Goal: Information Seeking & Learning: Learn about a topic

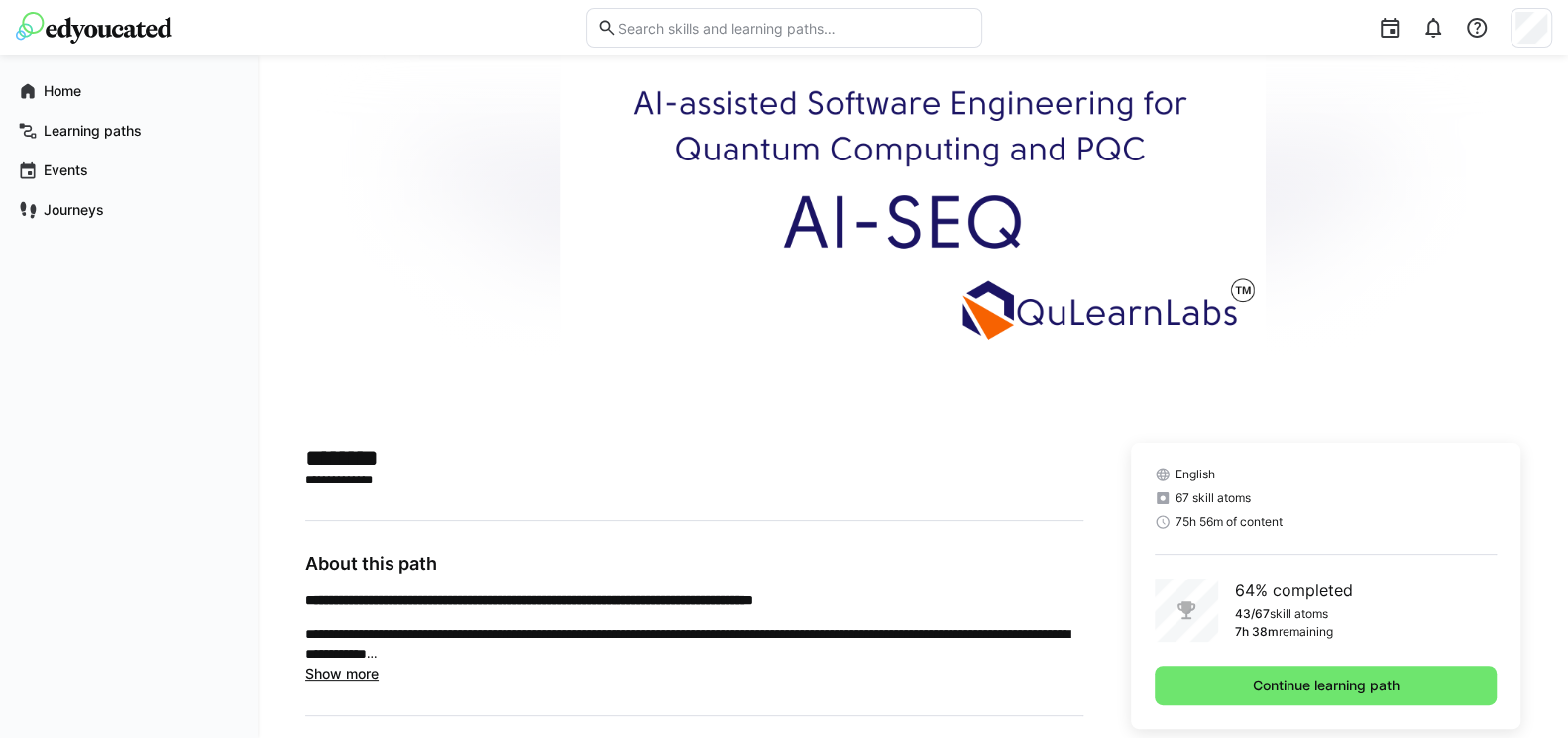
scroll to position [238, 0]
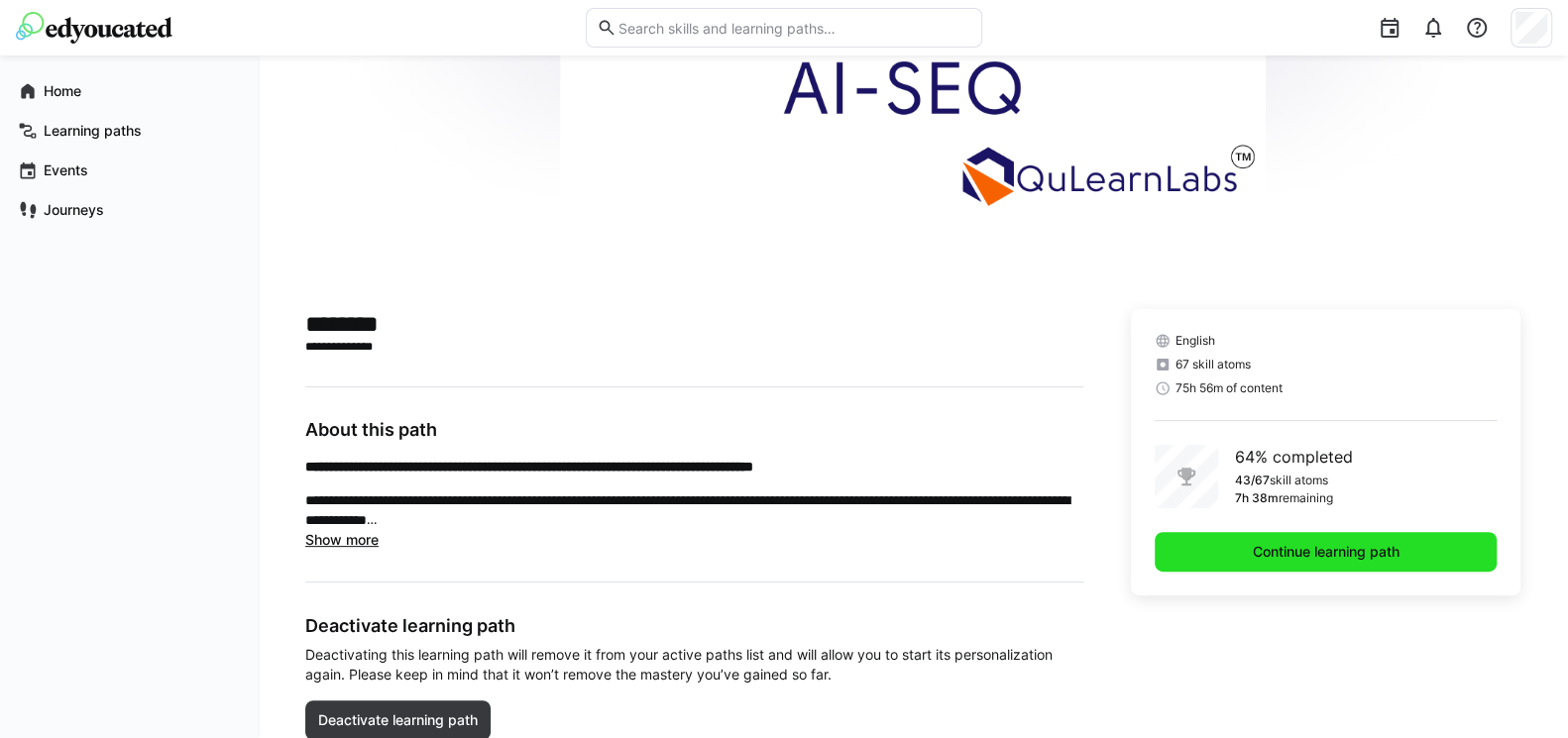
click at [1179, 554] on span "Continue learning path" at bounding box center [1326, 552] width 342 height 40
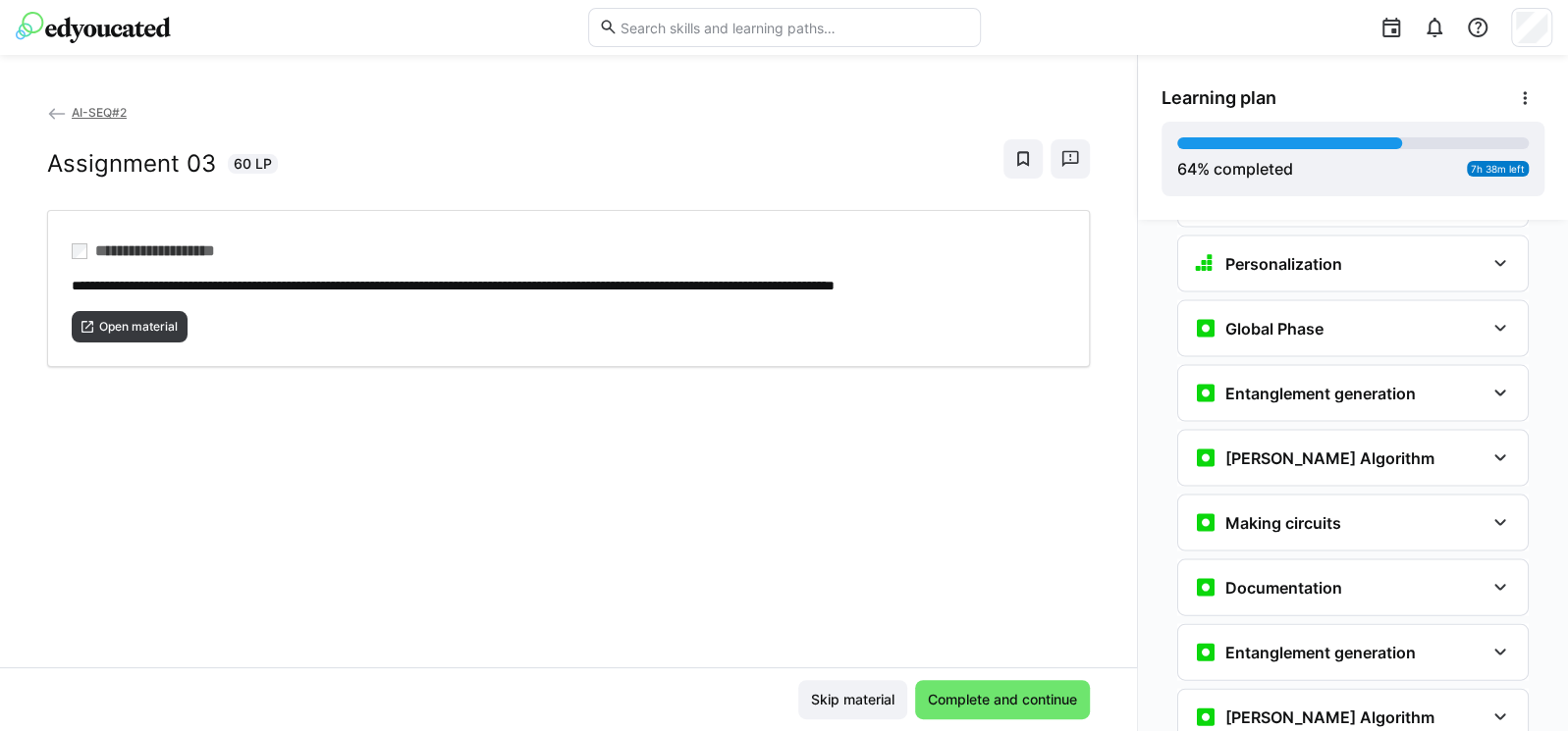
scroll to position [2739, 0]
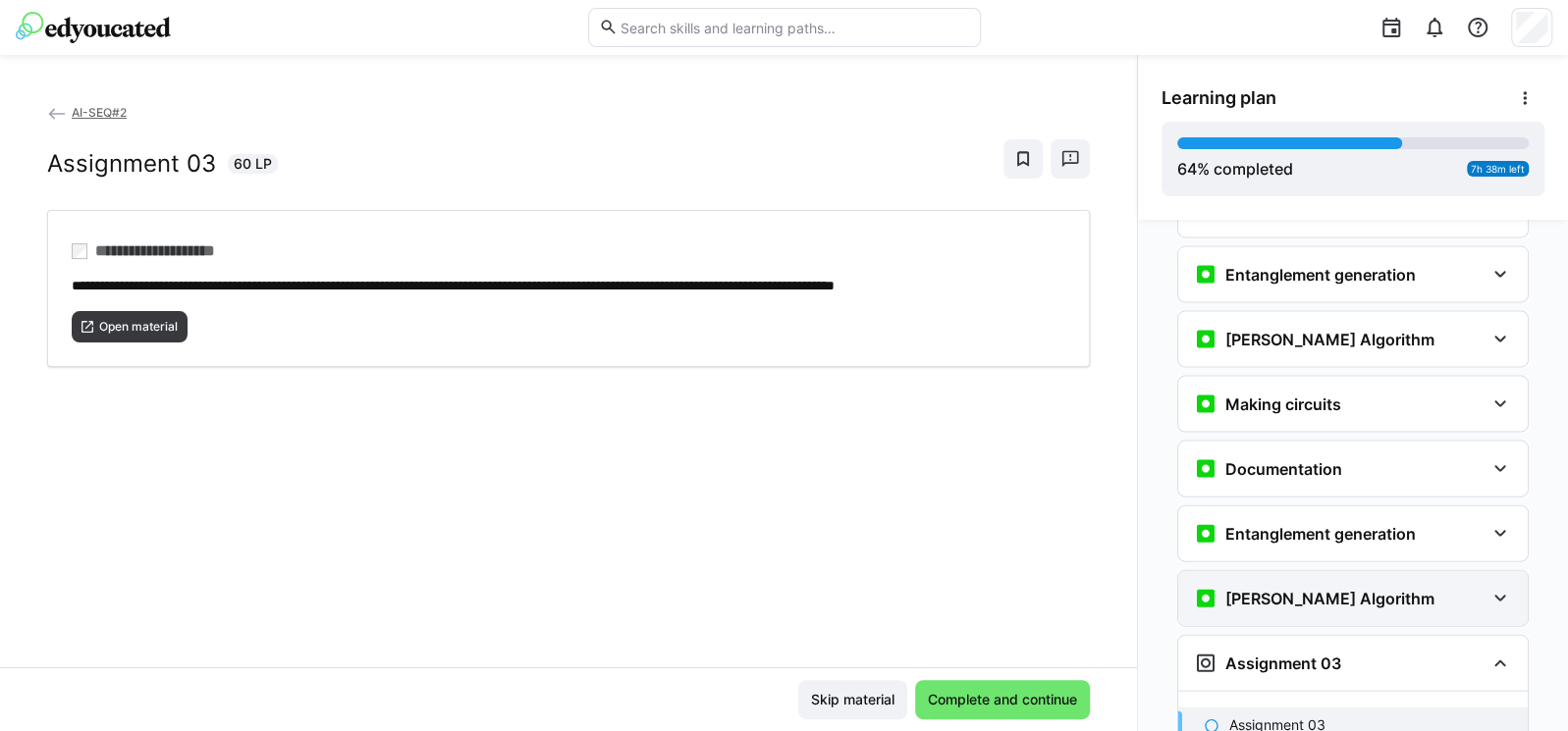
click at [1329, 589] on h3 "[PERSON_NAME] Algorithm" at bounding box center [1329, 599] width 209 height 20
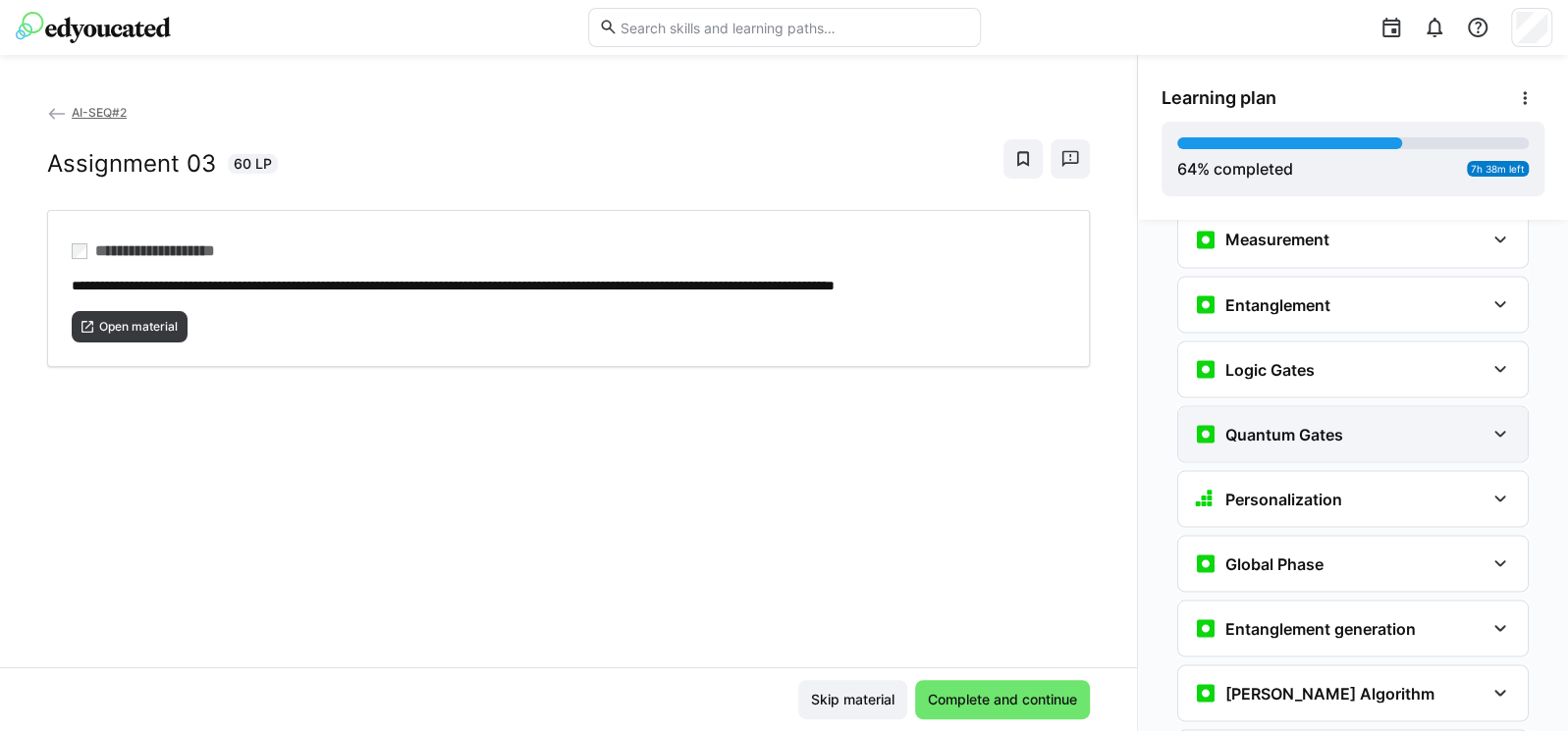
scroll to position [2150, 0]
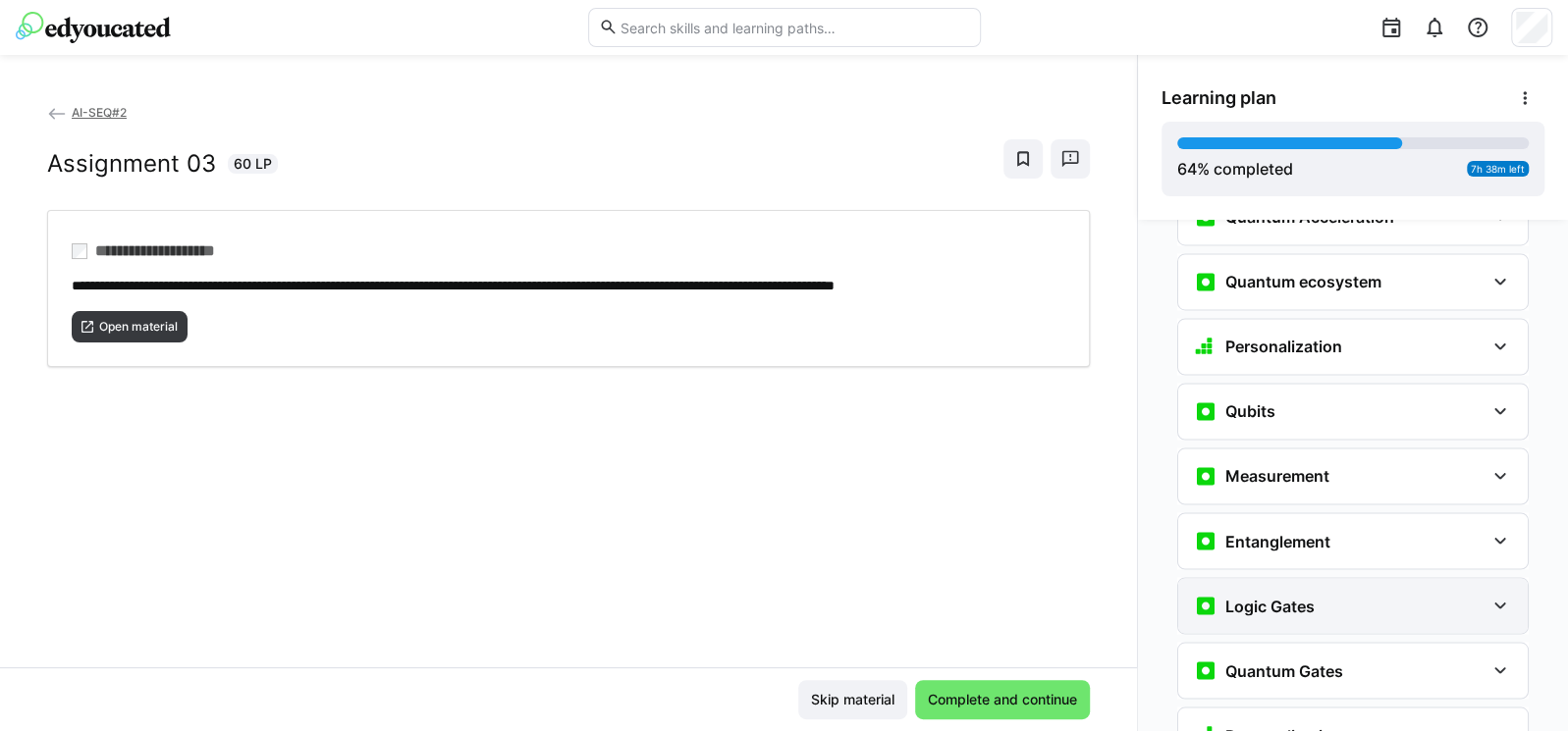
click at [1300, 596] on h3 "Logic Gates" at bounding box center [1269, 606] width 90 height 20
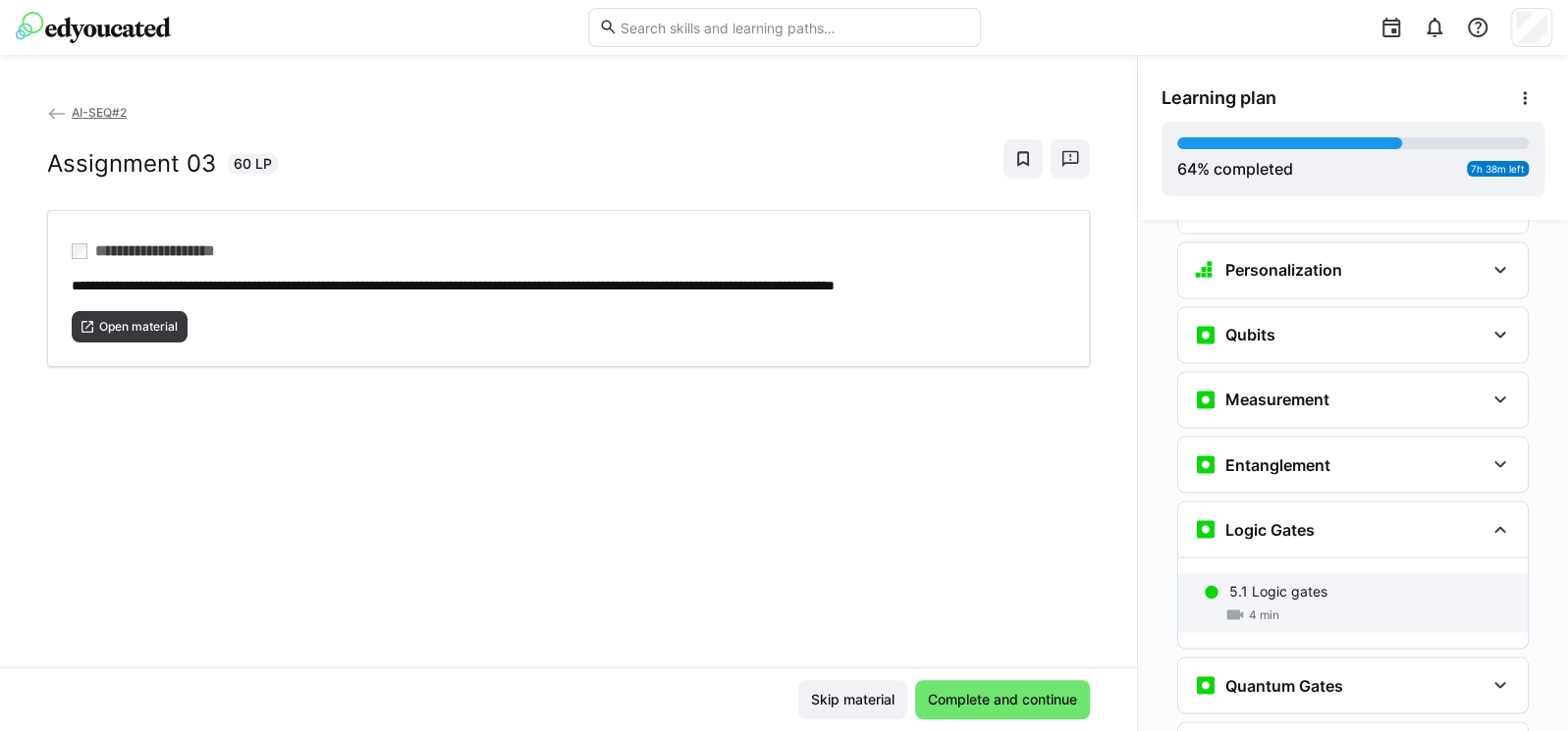
scroll to position [2267, 0]
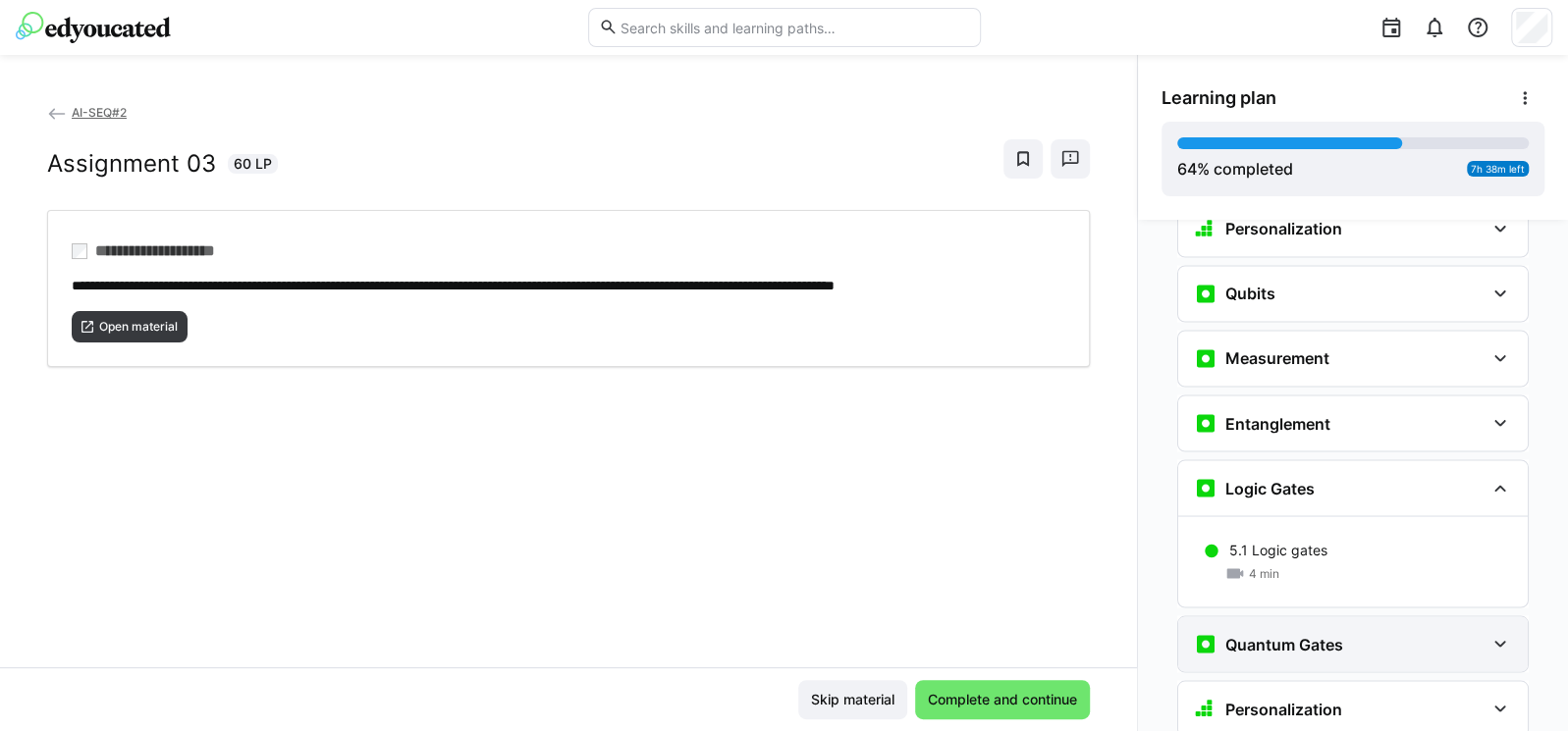
click at [1290, 634] on h3 "Quantum Gates" at bounding box center [1284, 644] width 118 height 20
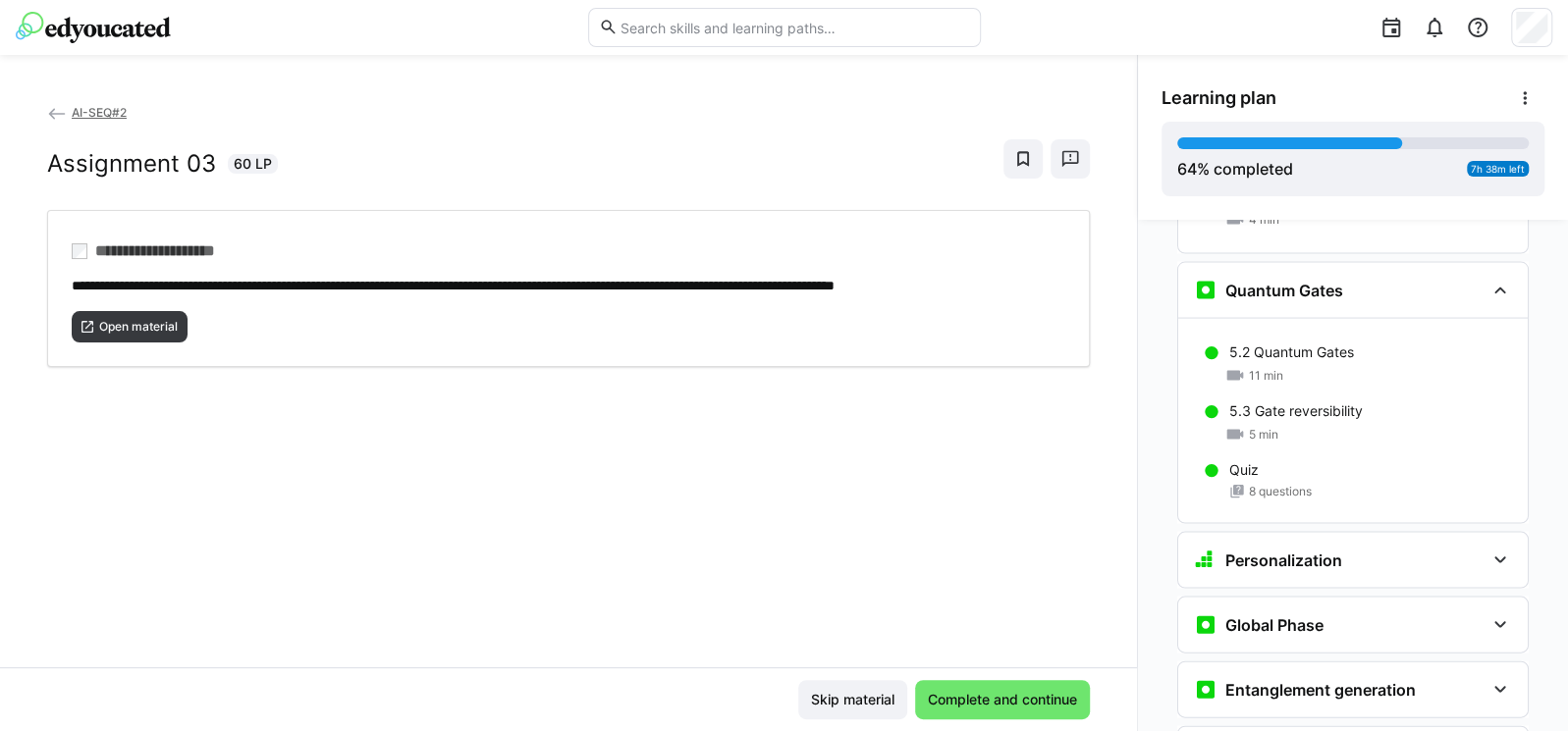
scroll to position [2856, 0]
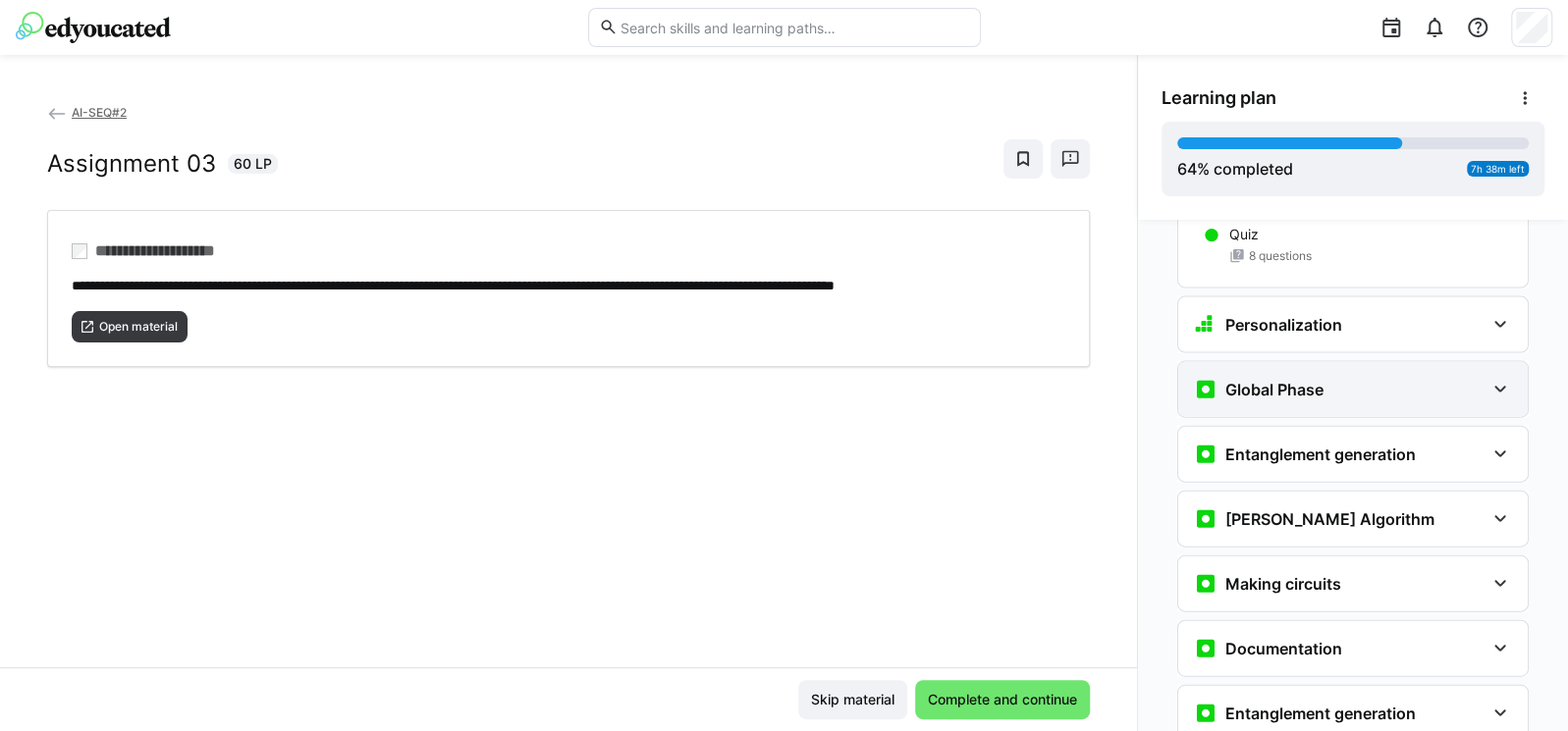
click at [1279, 380] on h3 "Global Phase" at bounding box center [1274, 390] width 99 height 20
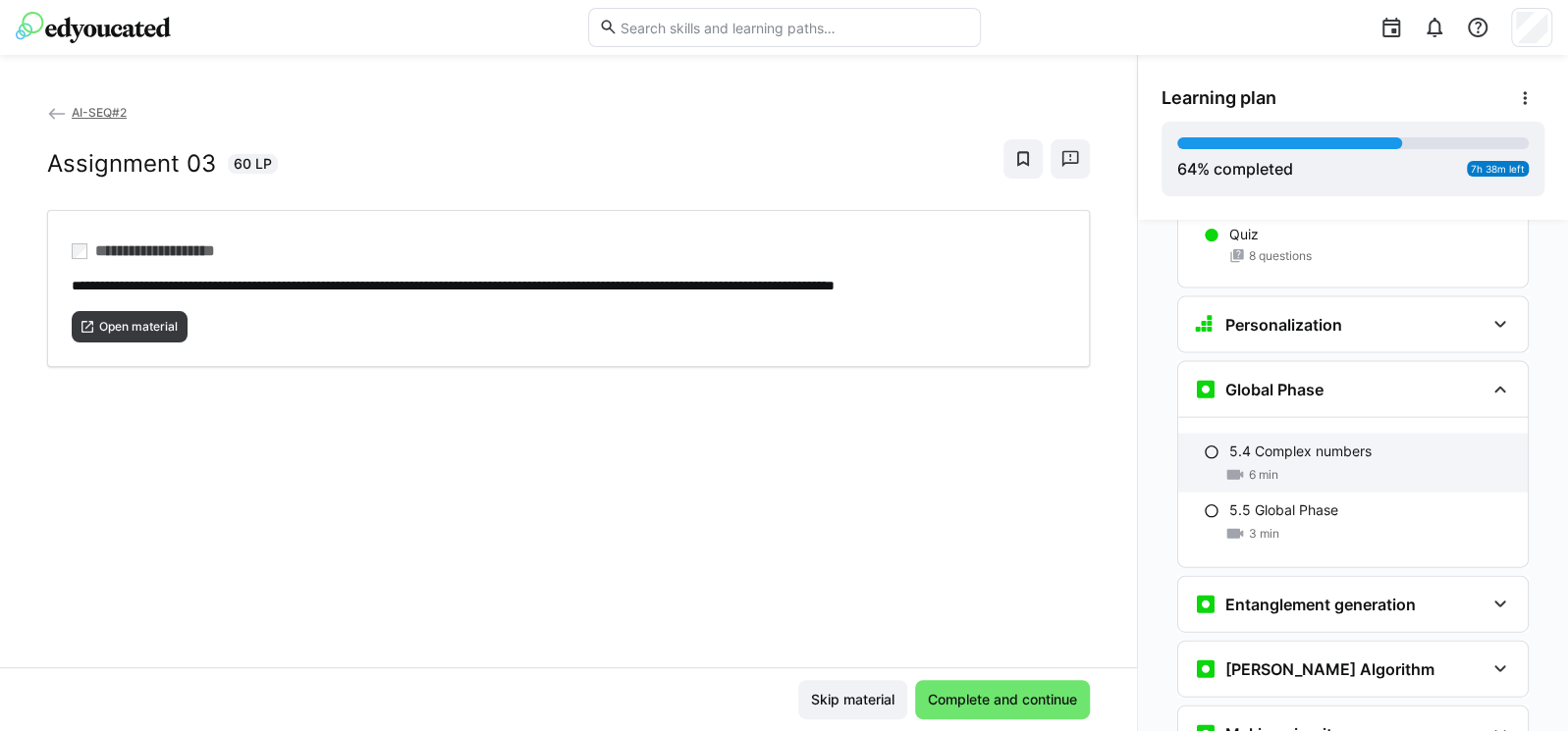
click at [1270, 433] on div "5.4 Complex numbers 6 min" at bounding box center [1352, 463] width 350 height 59
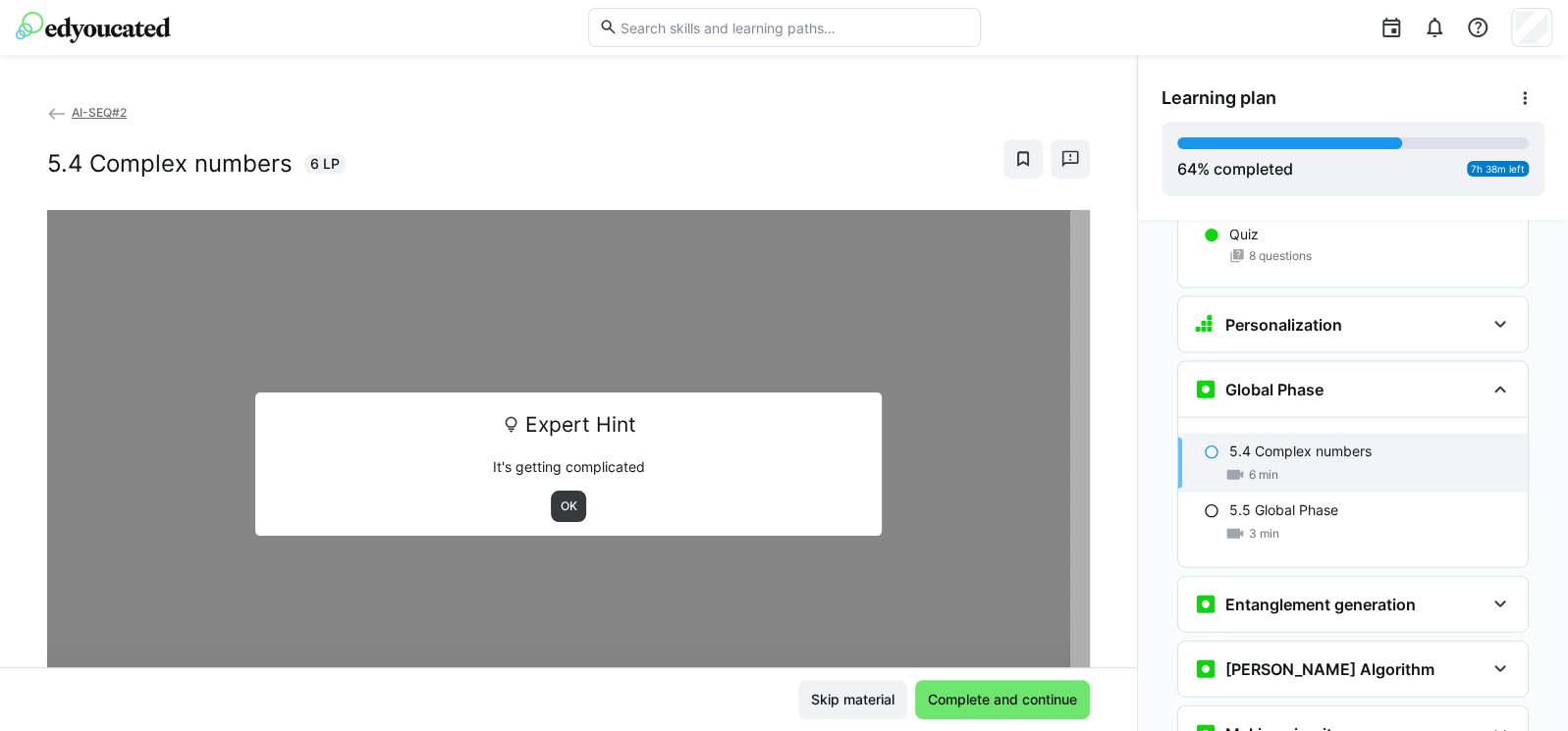
scroll to position [2953, 0]
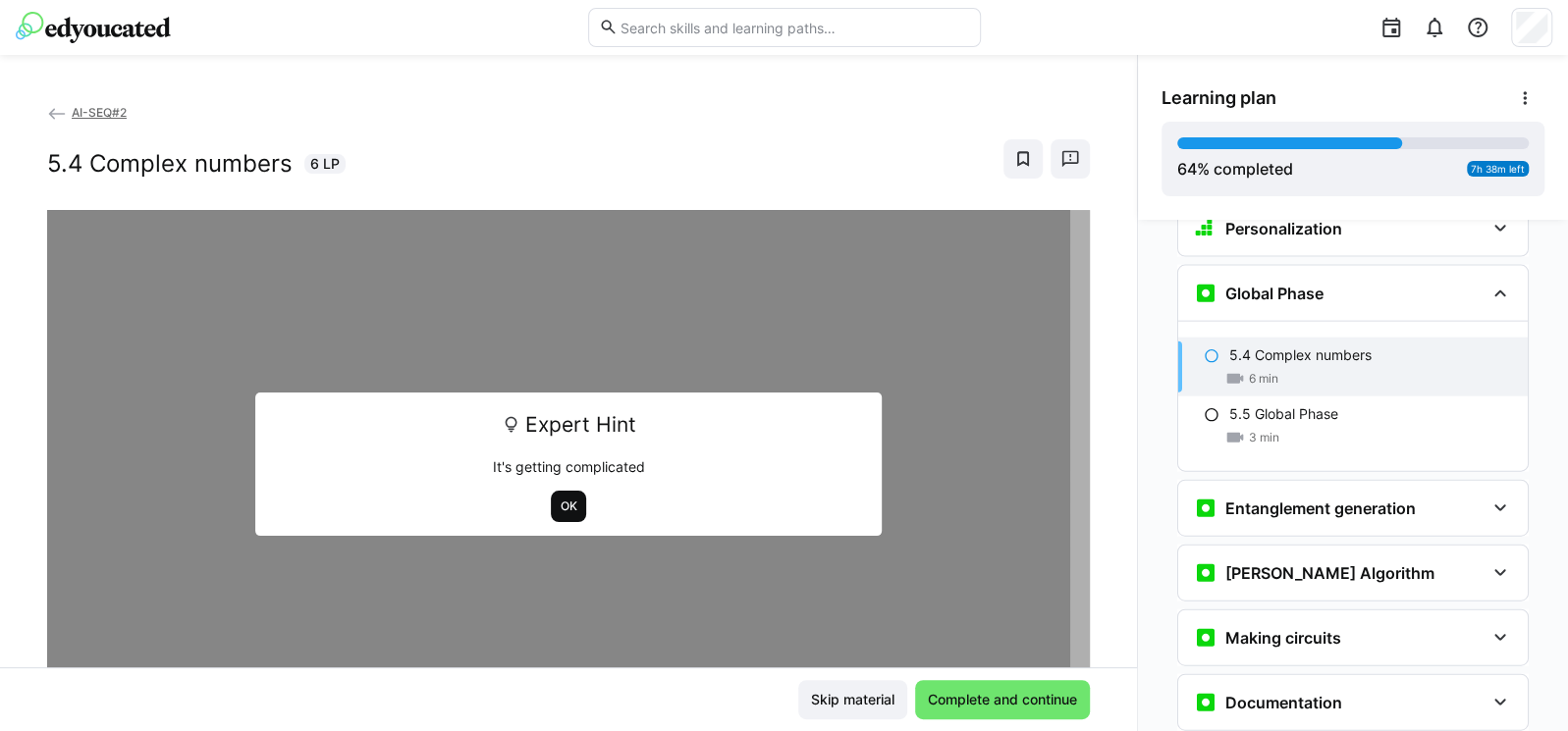
click at [559, 506] on span "OK" at bounding box center [569, 506] width 21 height 16
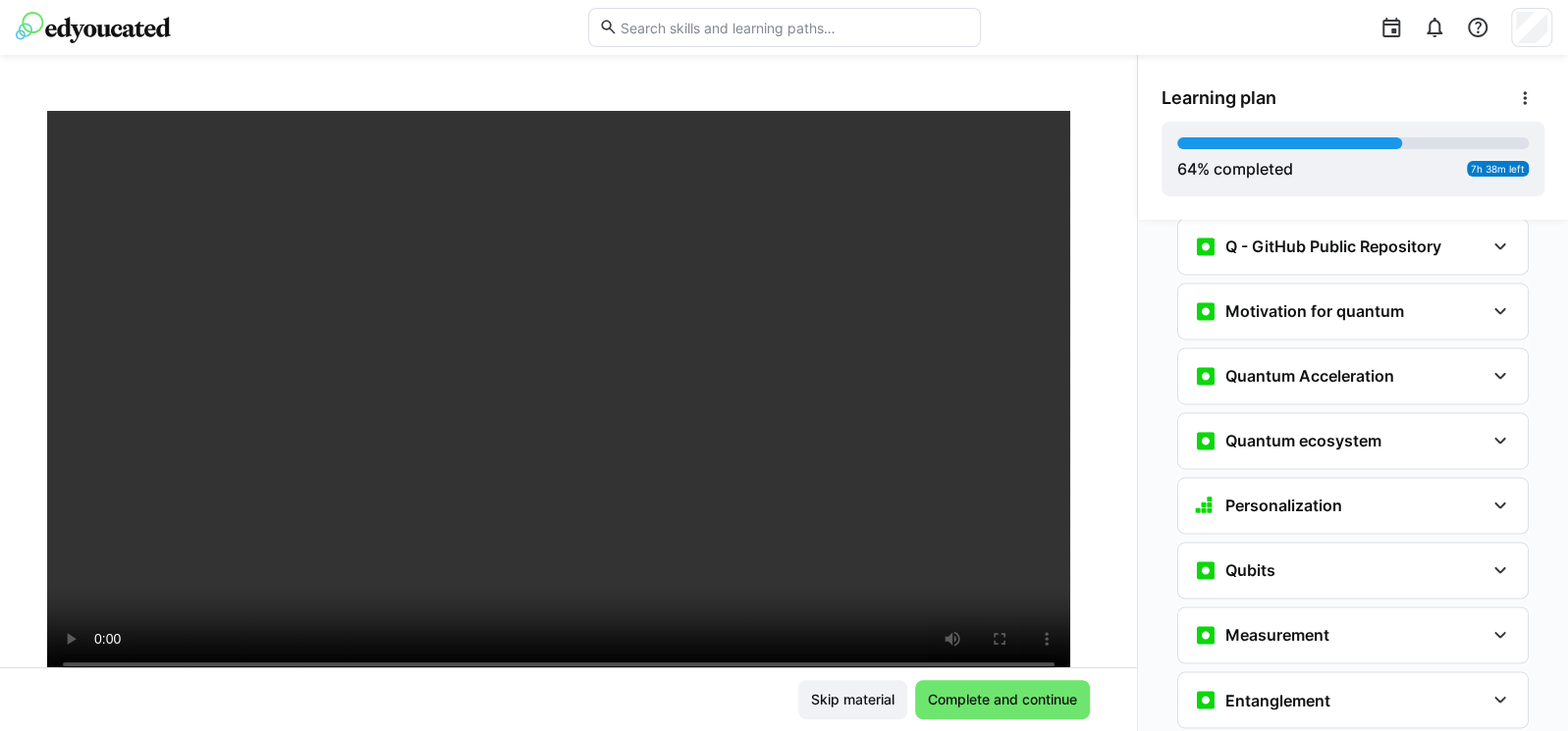
scroll to position [2246, 0]
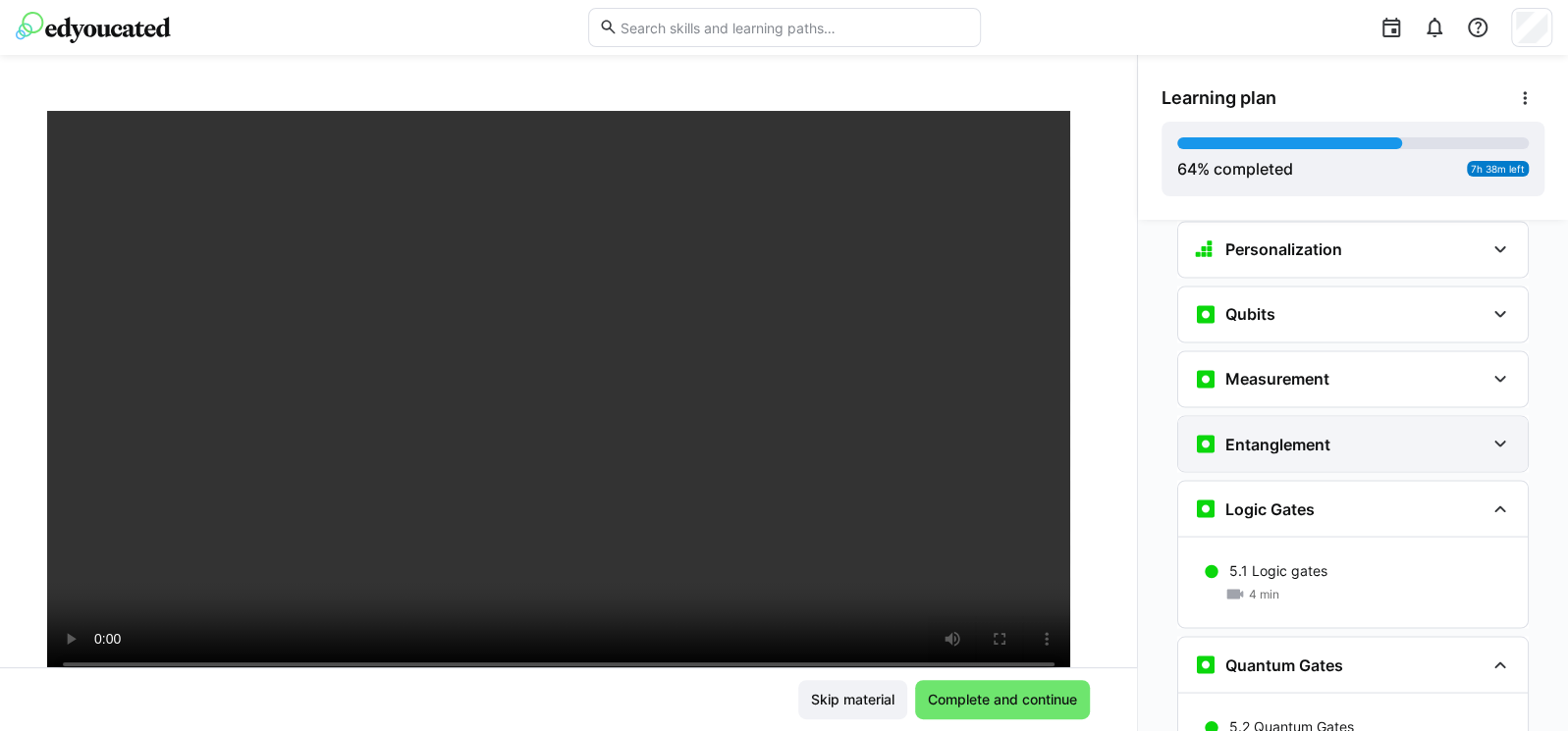
click at [1348, 432] on div "Entanglement" at bounding box center [1338, 443] width 291 height 24
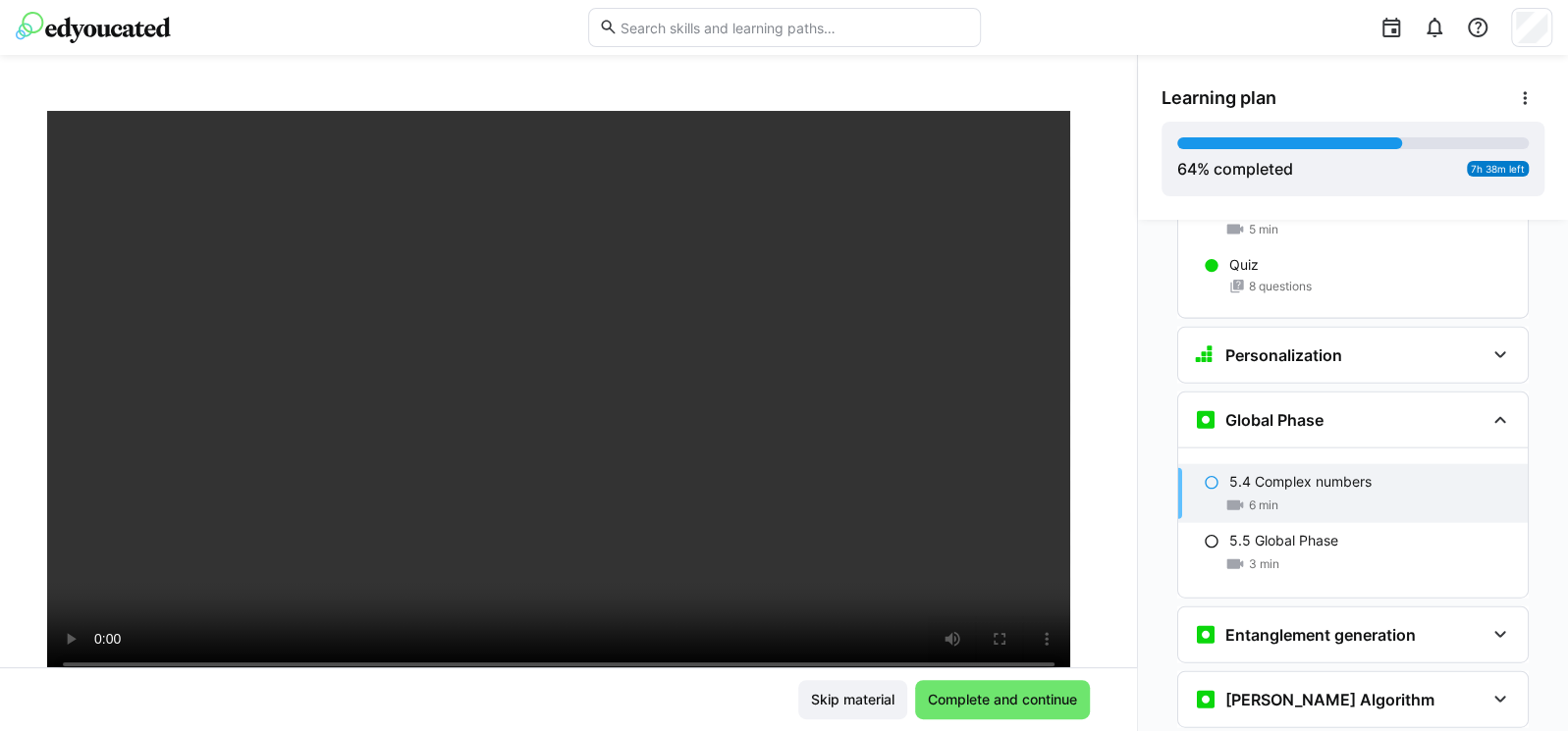
scroll to position [2953, 0]
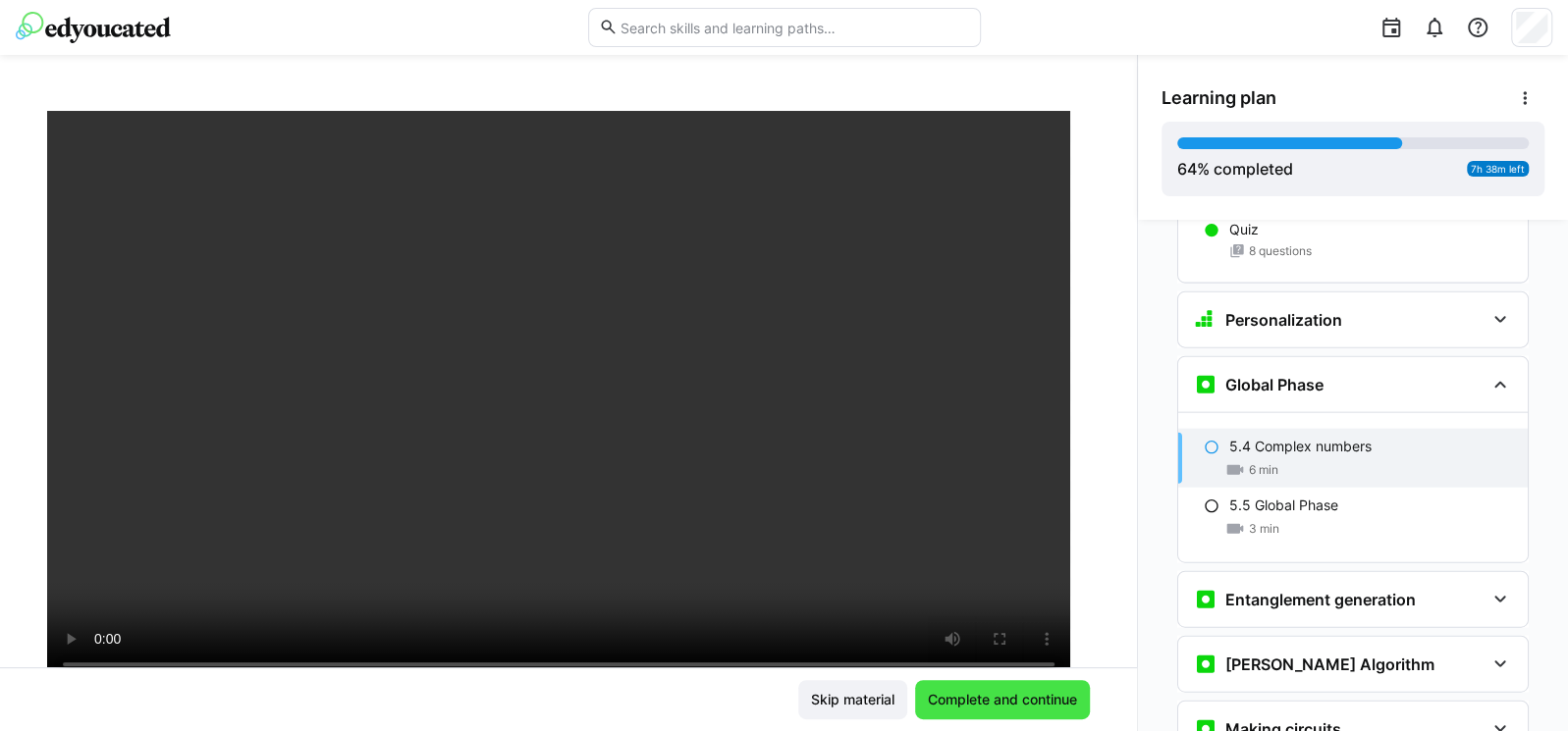
click at [983, 703] on span "Complete and continue" at bounding box center [1001, 699] width 155 height 20
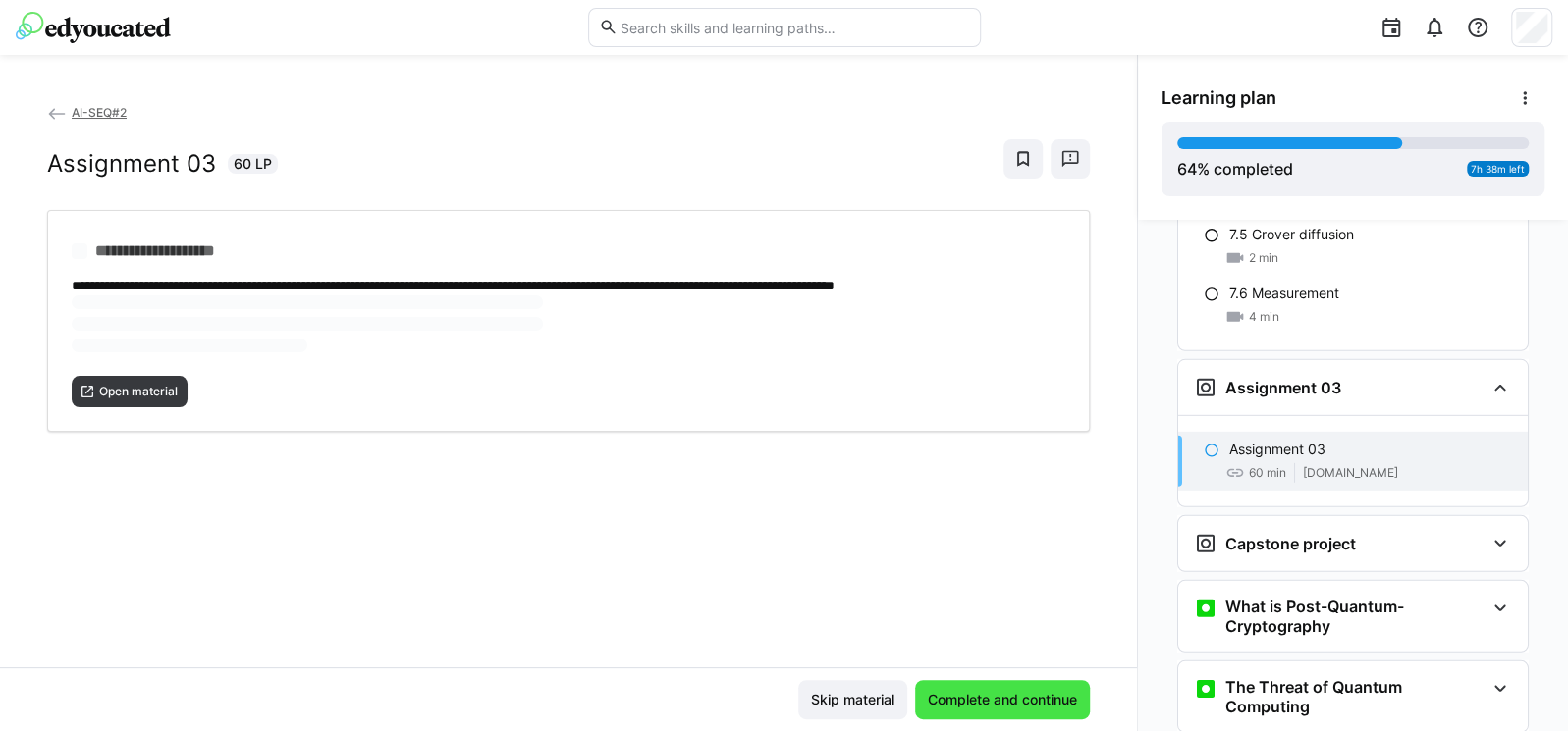
scroll to position [3854, 0]
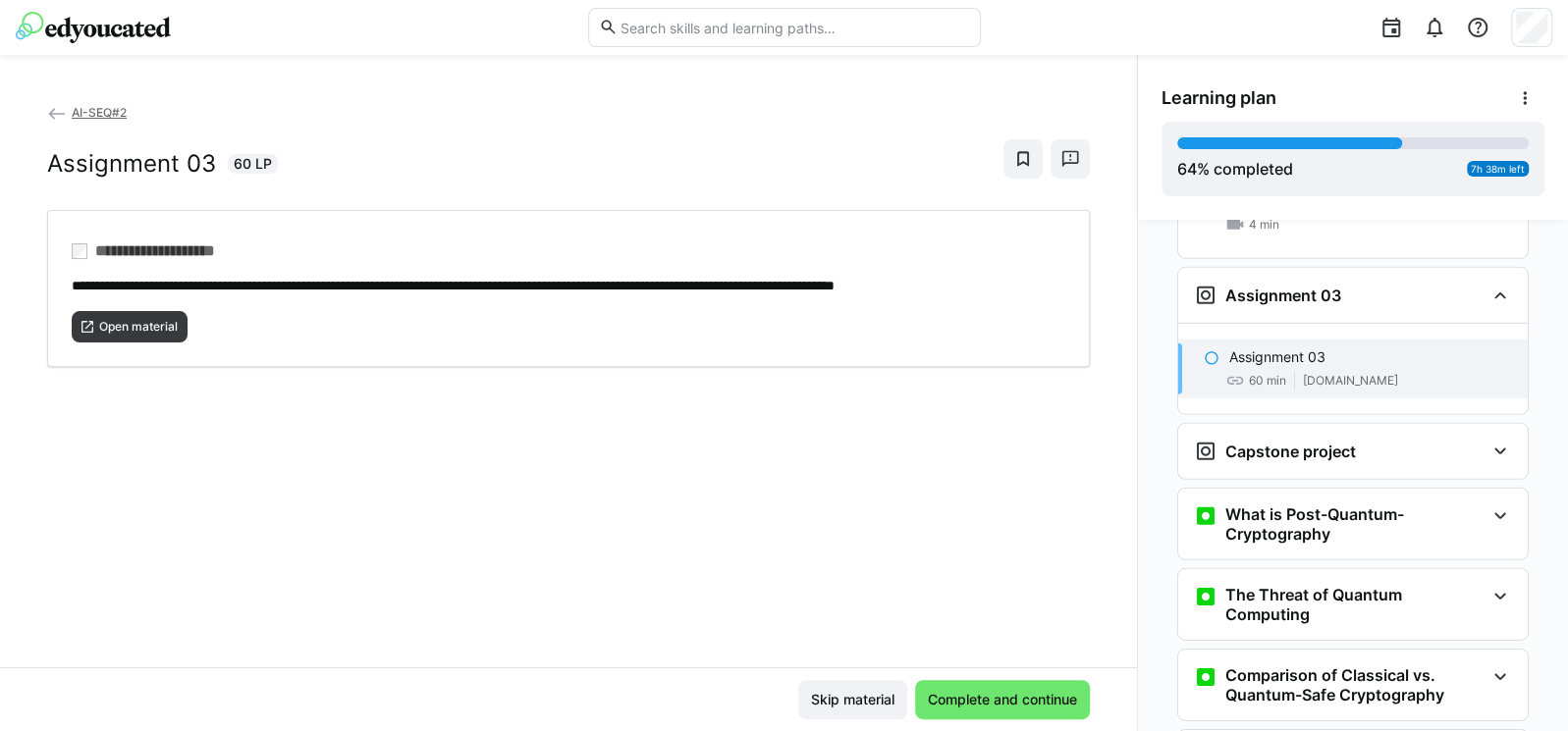
click at [575, 475] on div "**********" at bounding box center [569, 385] width 1137 height 565
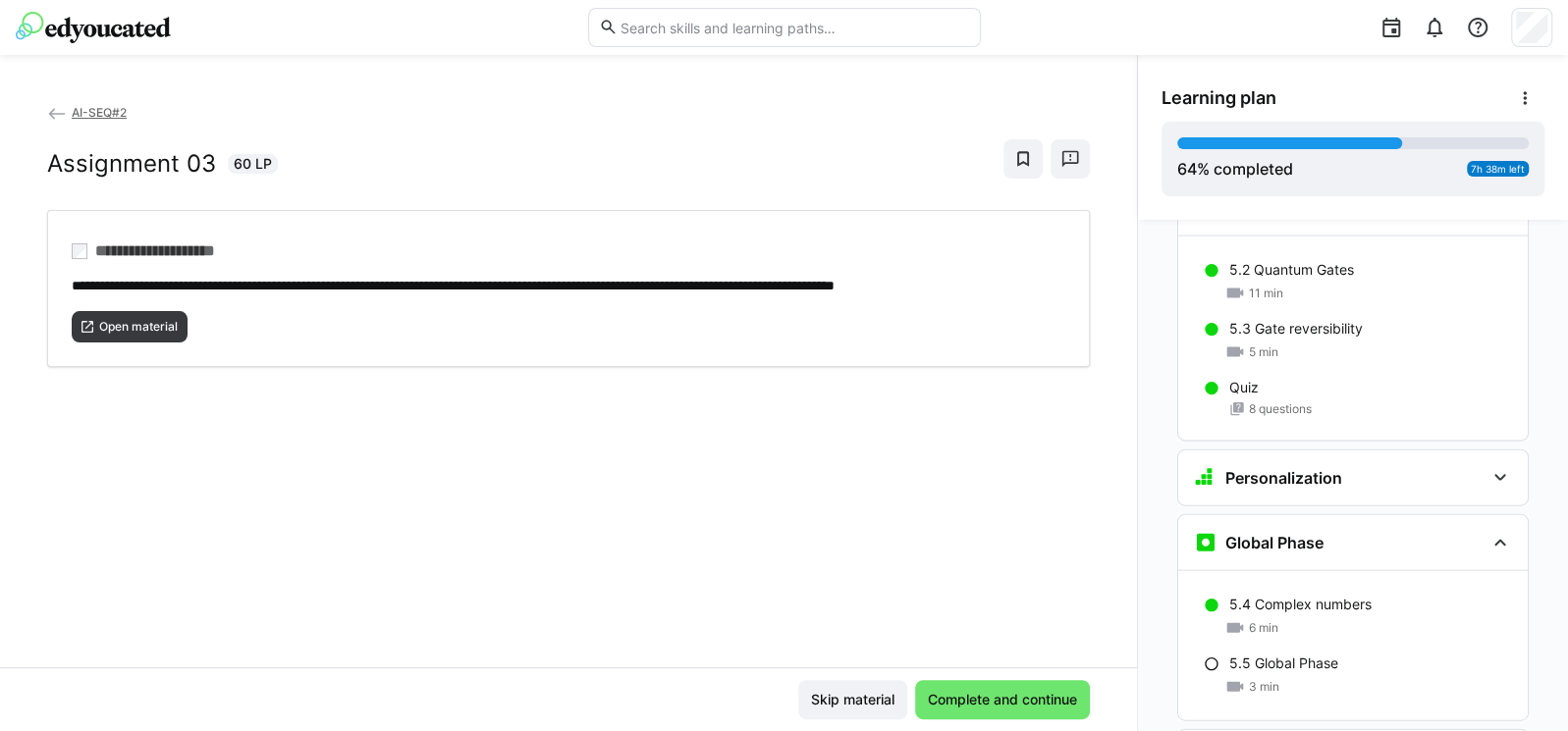
scroll to position [2912, 0]
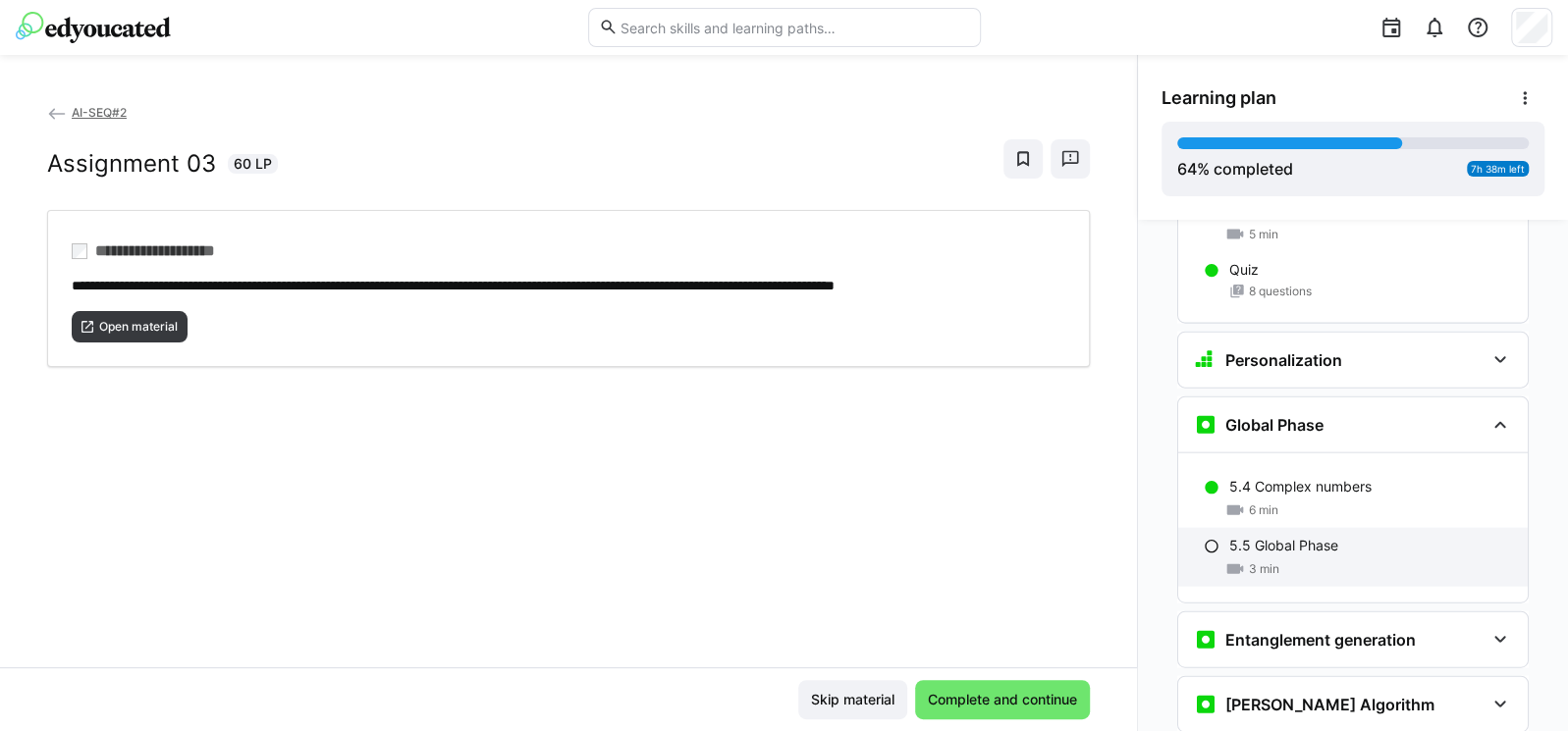
click at [1248, 528] on div "5.5 Global Phase 3 min" at bounding box center [1352, 558] width 350 height 59
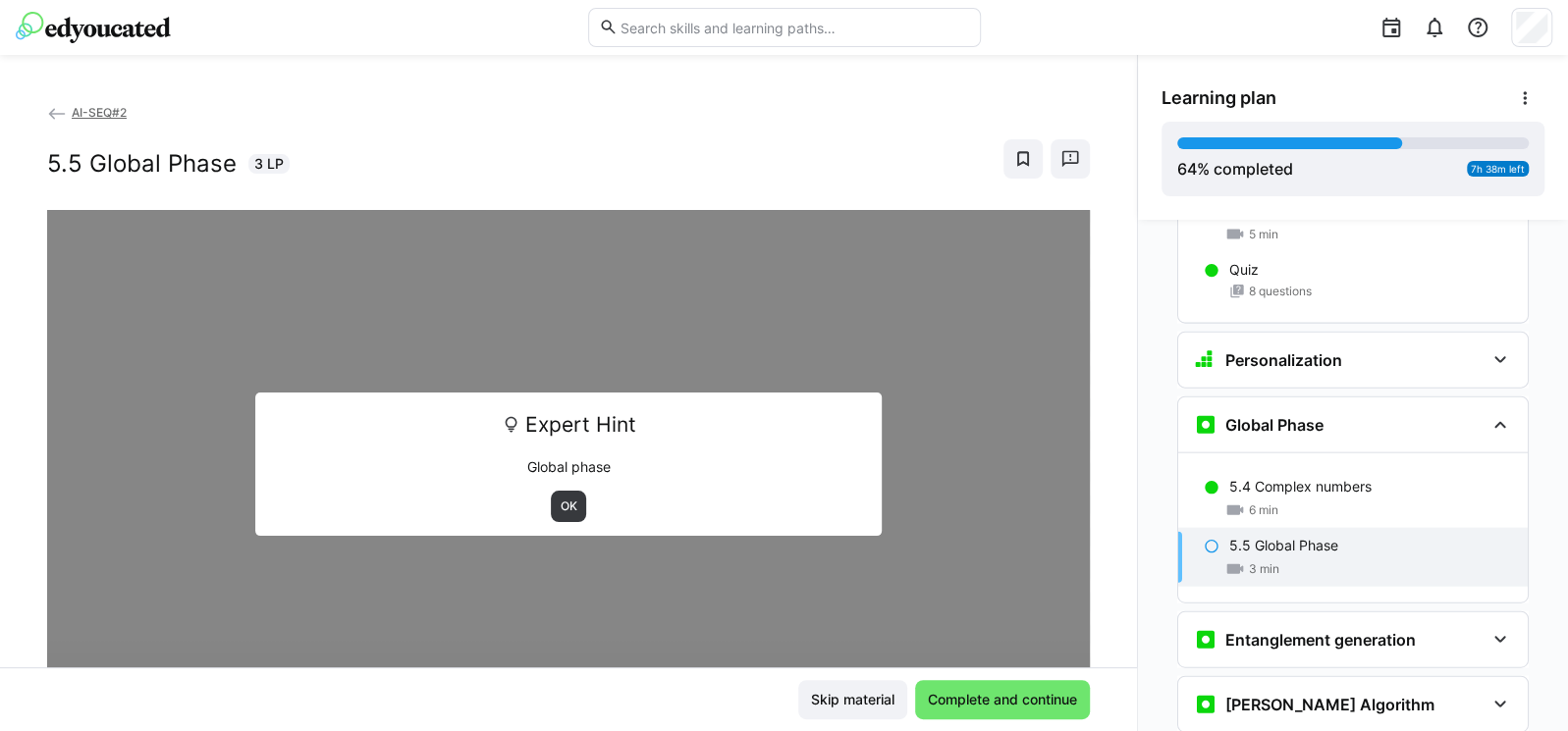
scroll to position [3043, 0]
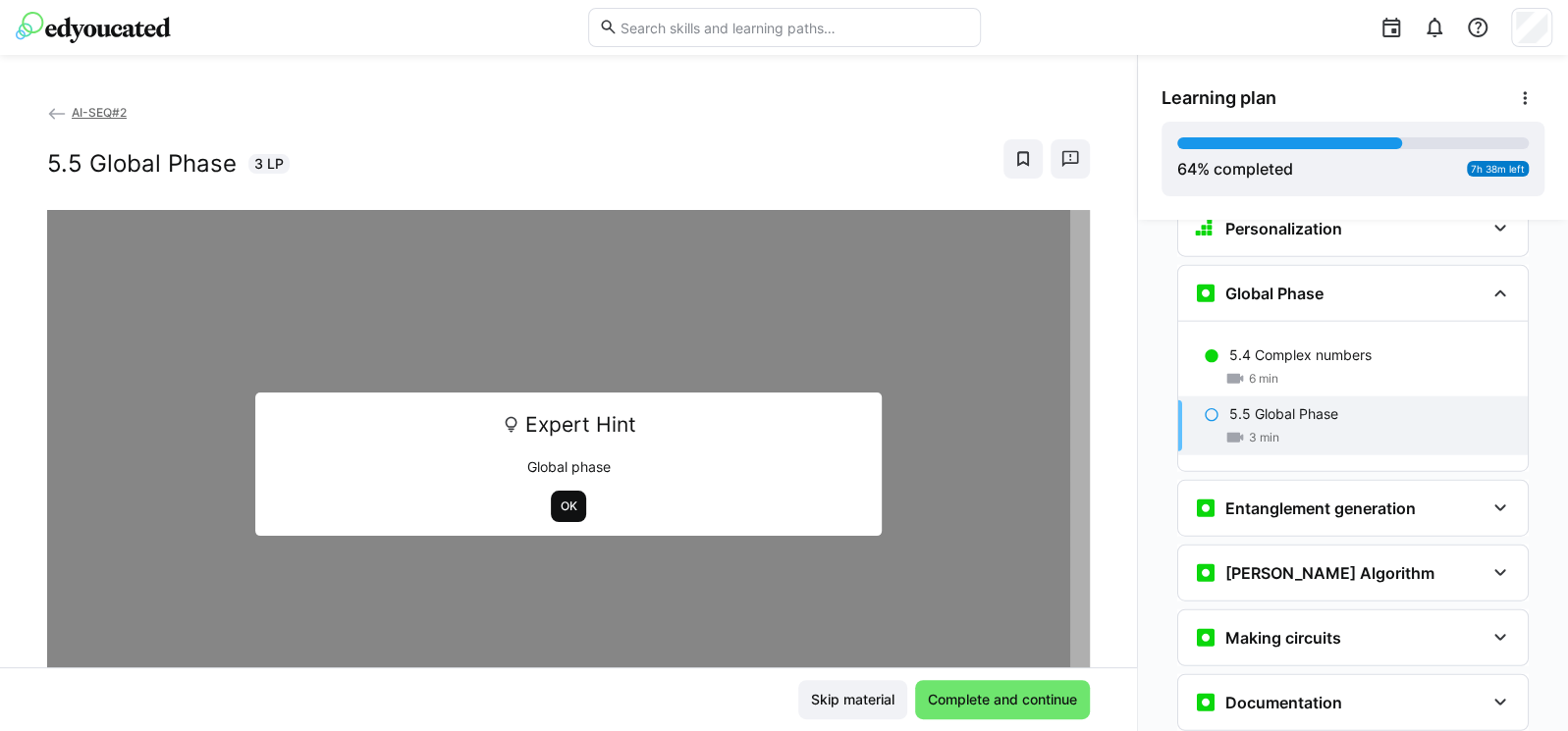
click at [559, 502] on span "OK" at bounding box center [569, 506] width 21 height 16
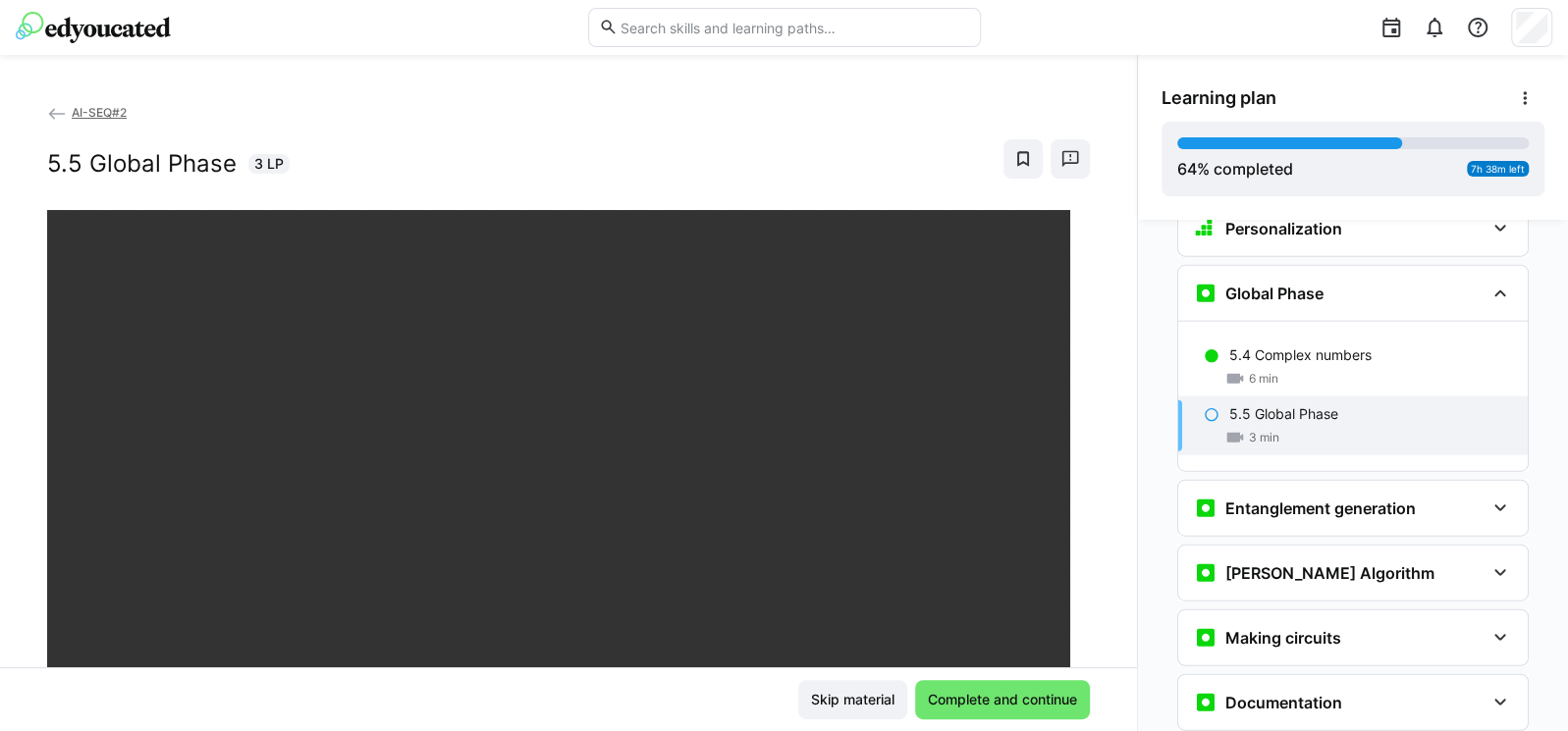
scroll to position [235, 0]
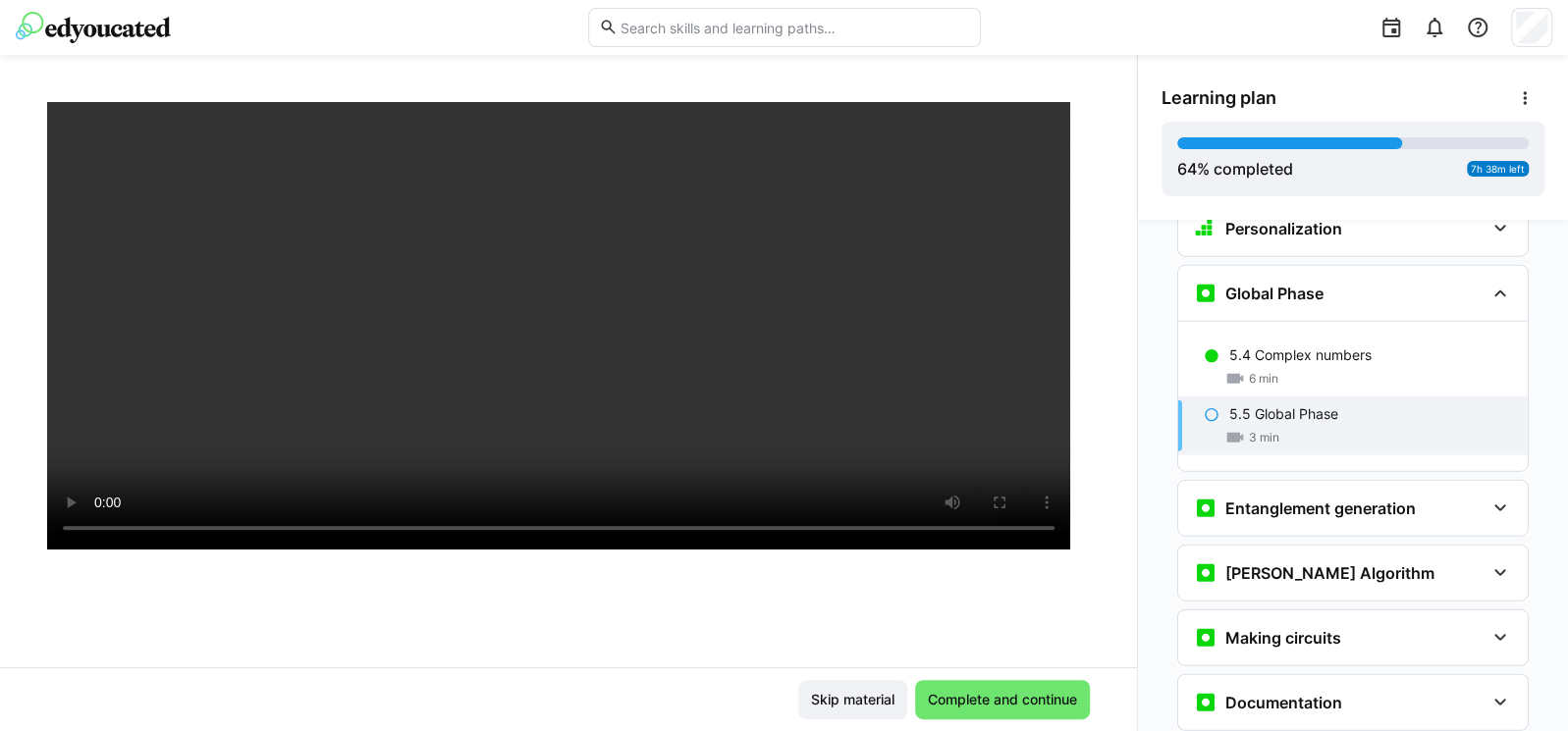
click at [0, 535] on div "AI-SEQ#2 5.5 Global Phase 3 LP" at bounding box center [569, 385] width 1137 height 565
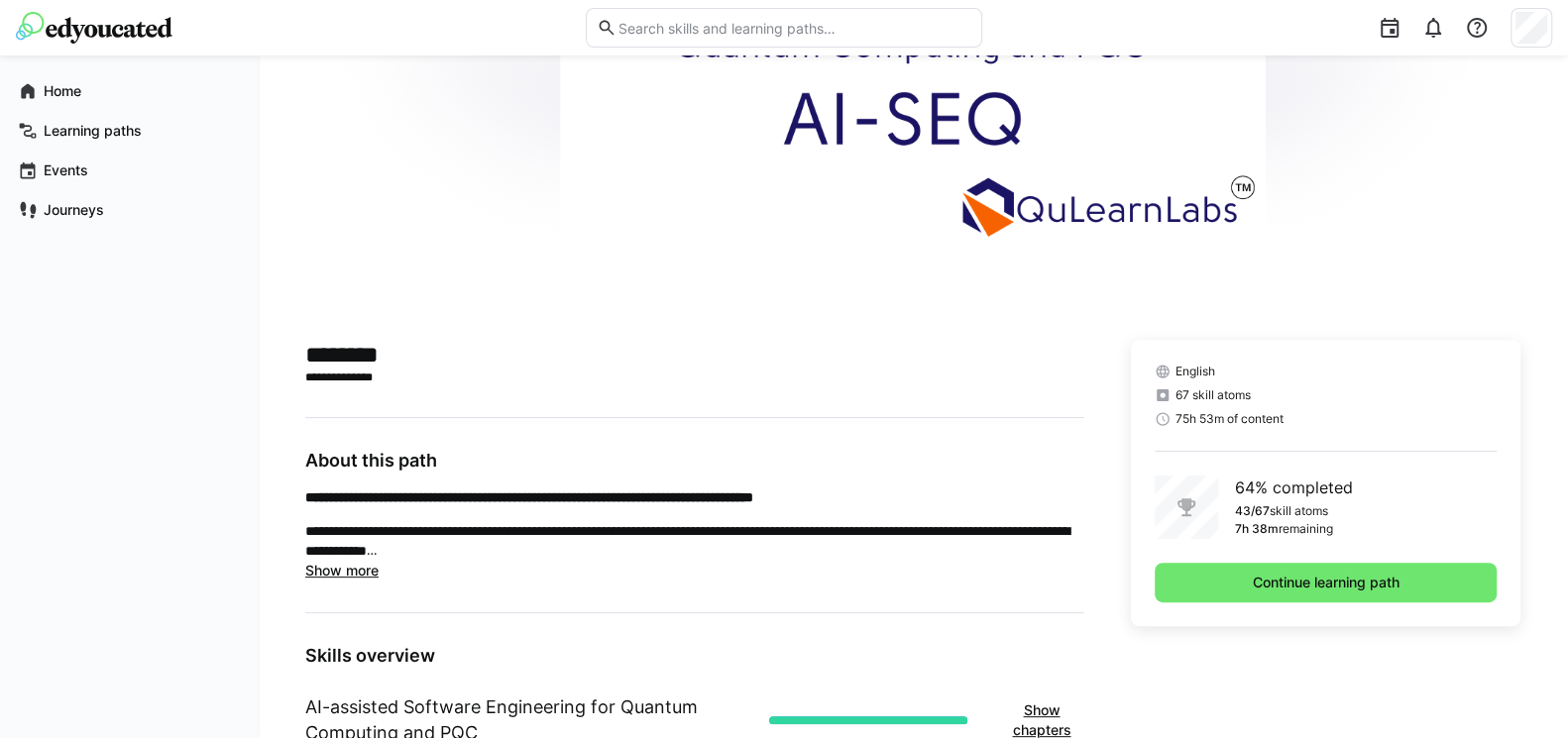
scroll to position [356, 0]
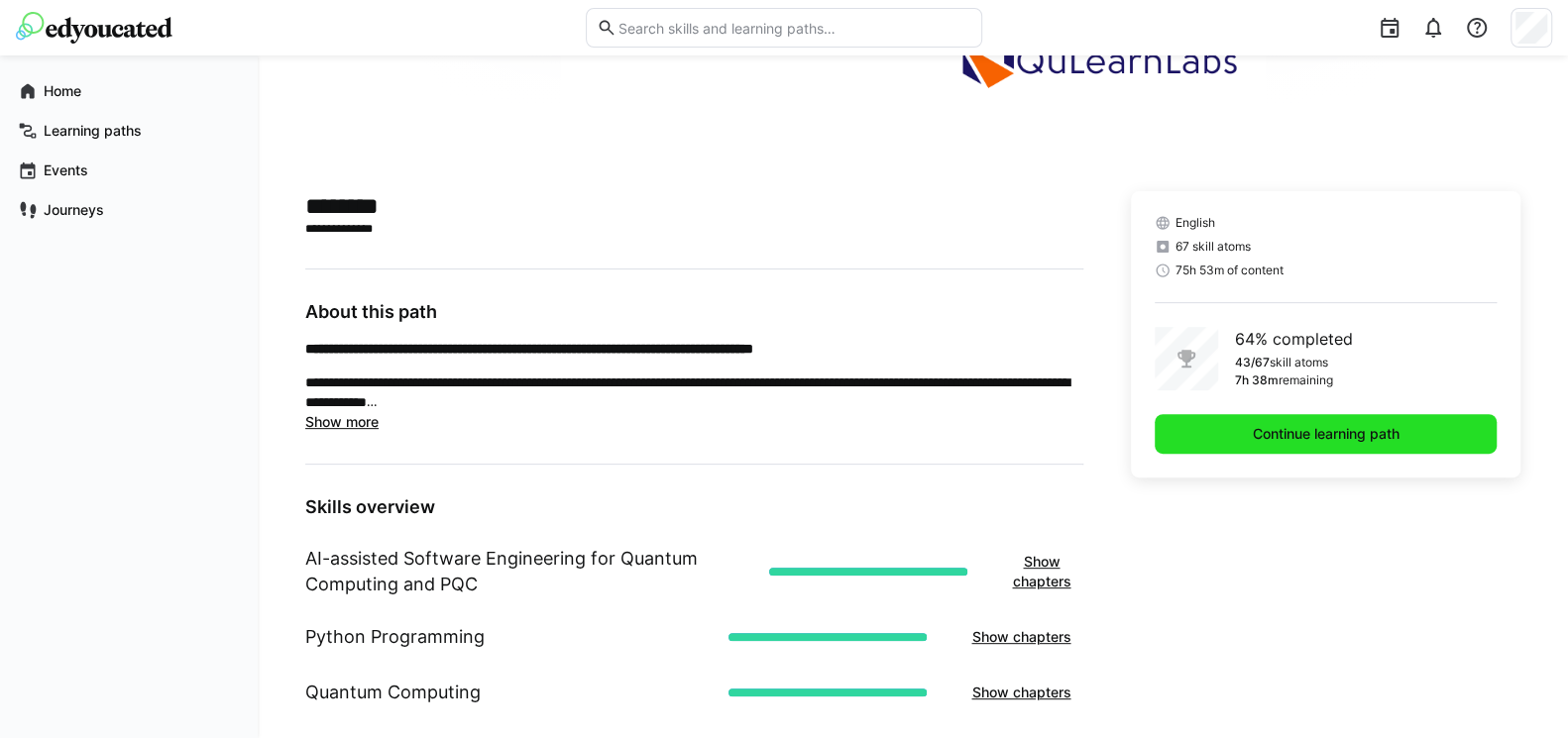
click at [1331, 436] on span "Continue learning path" at bounding box center [1325, 434] width 152 height 20
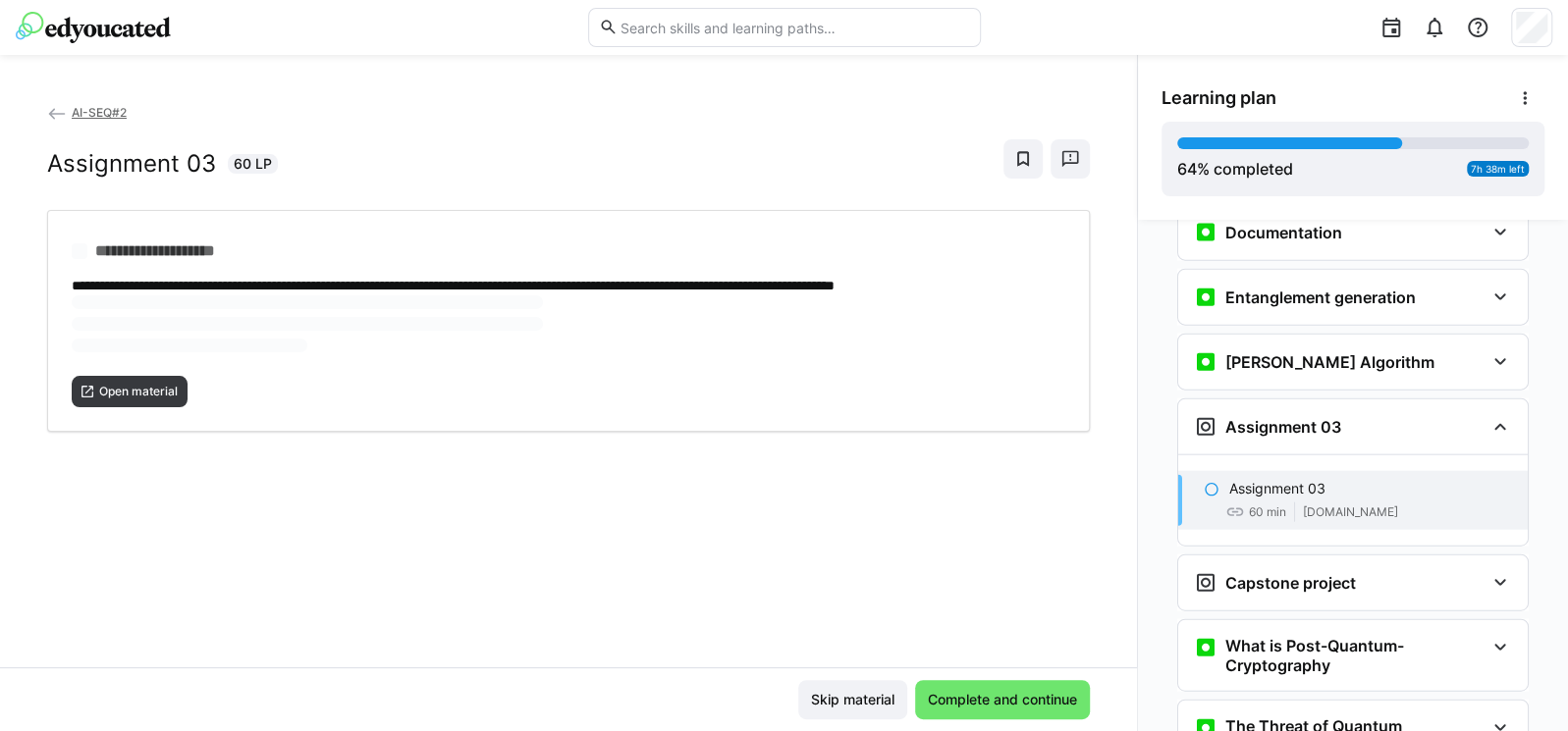
scroll to position [3091, 0]
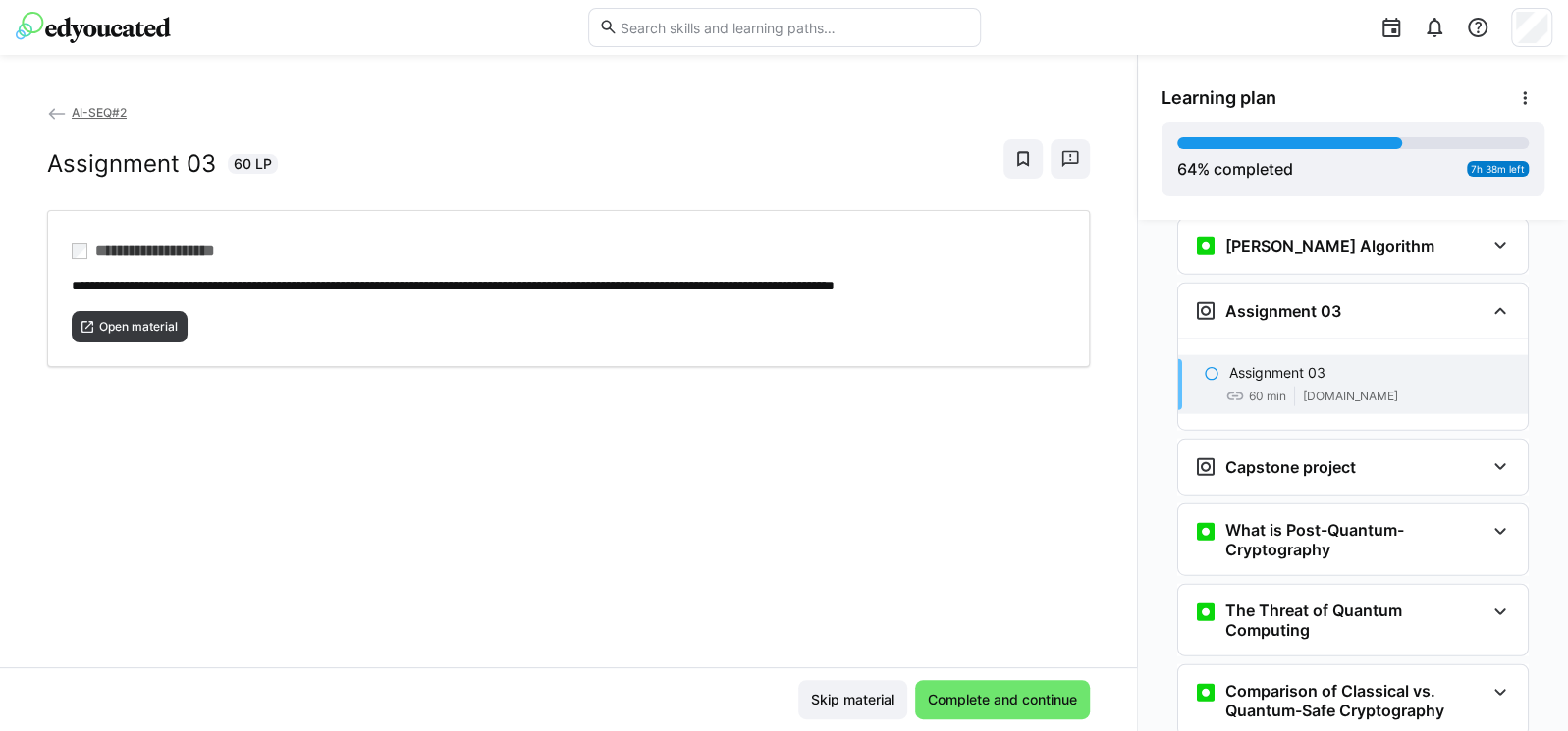
click at [1138, 503] on div "Personalization Question 1 Question 2 Question 3 Question 4 Question 5 Assessme…" at bounding box center [1353, 475] width 430 height 511
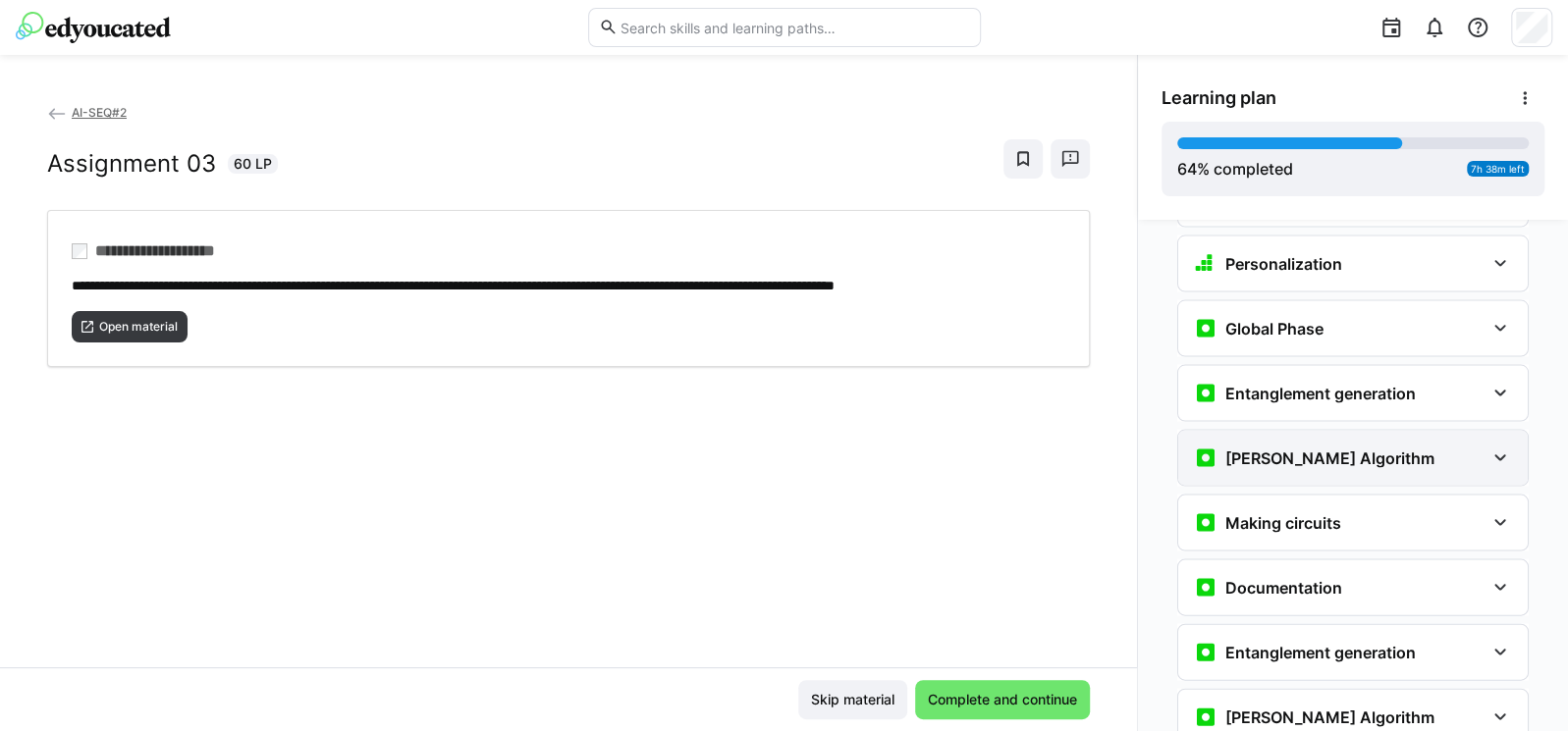
scroll to position [2502, 0]
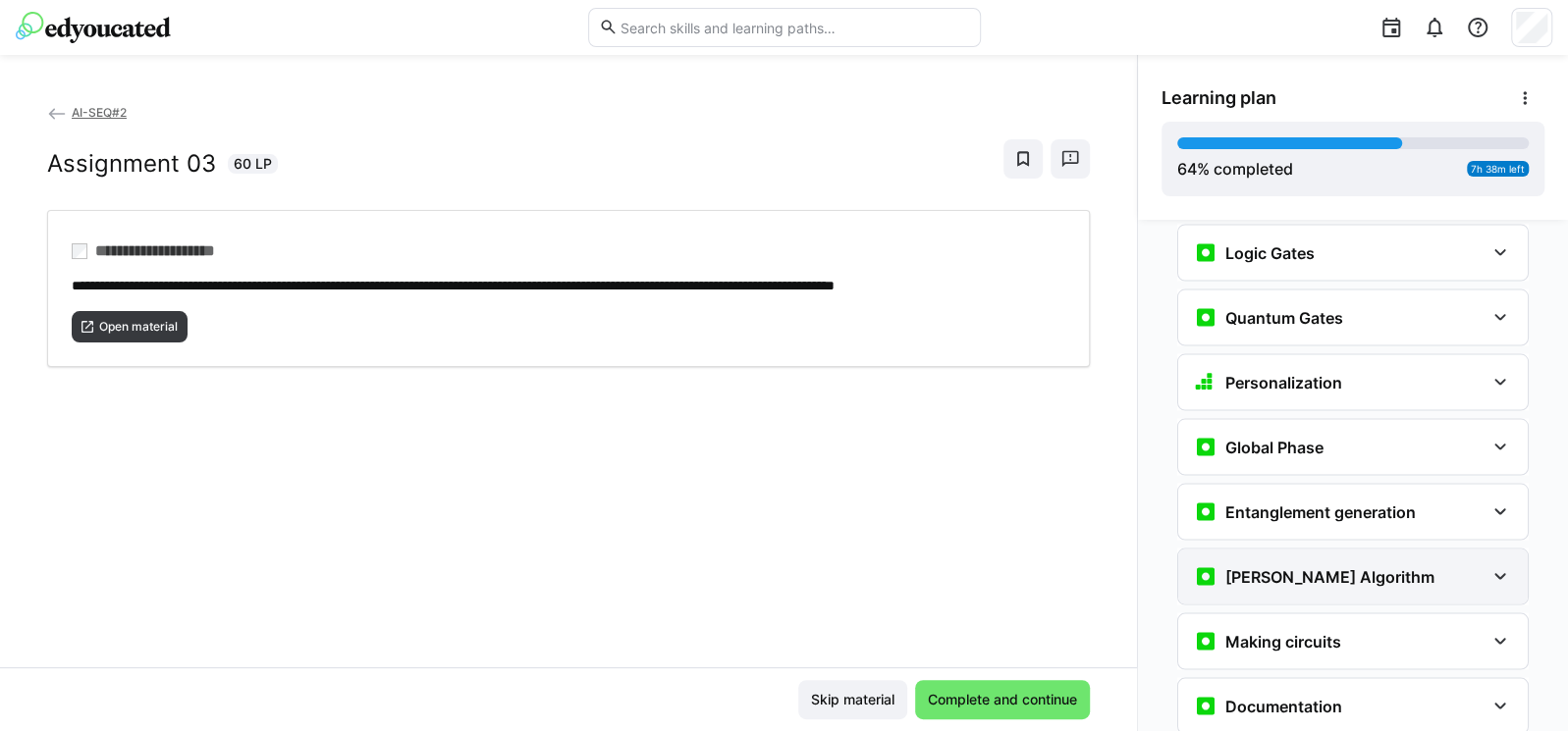
click at [1316, 434] on div "Global Phase" at bounding box center [1338, 446] width 291 height 24
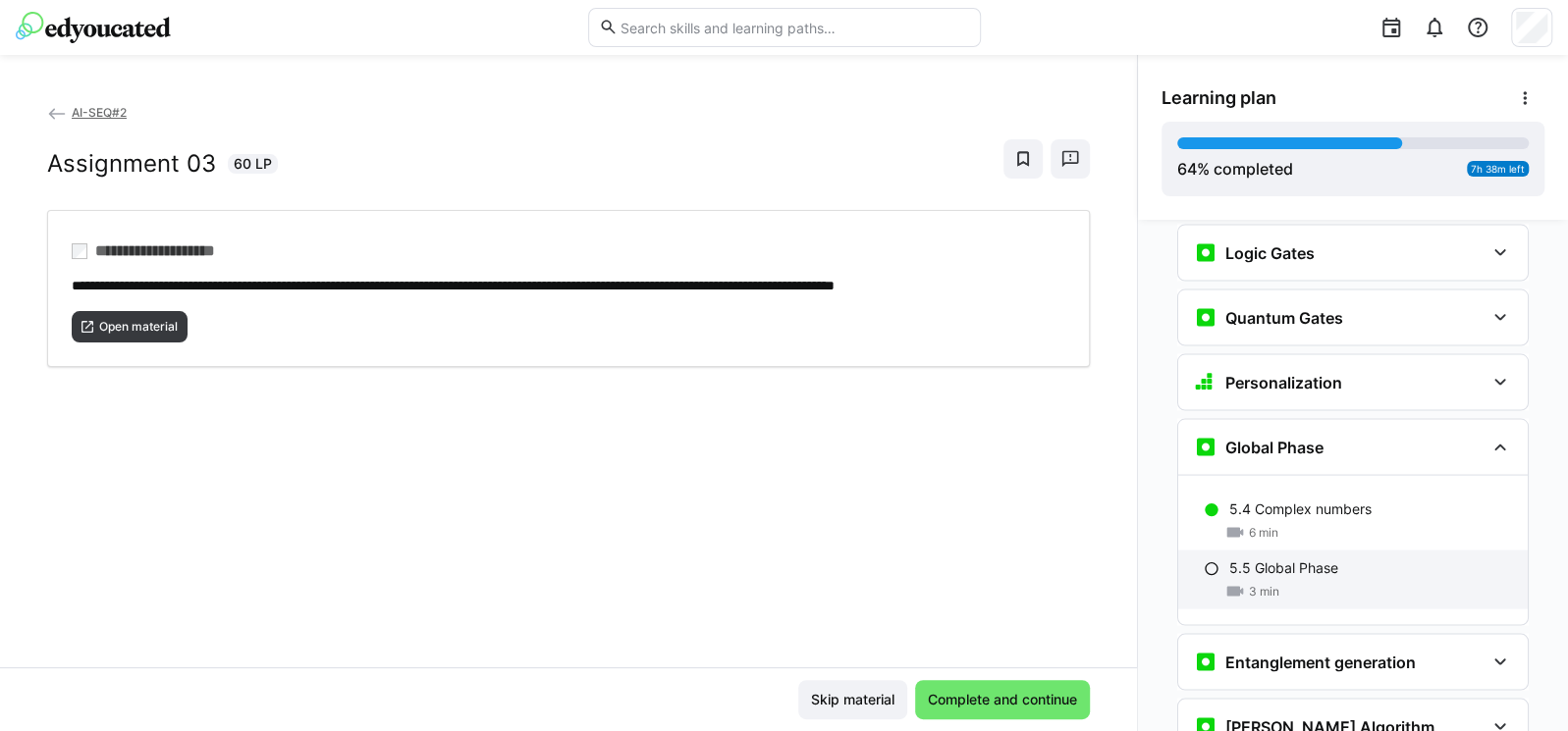
click at [1276, 558] on p "5.5 Global Phase" at bounding box center [1283, 567] width 109 height 20
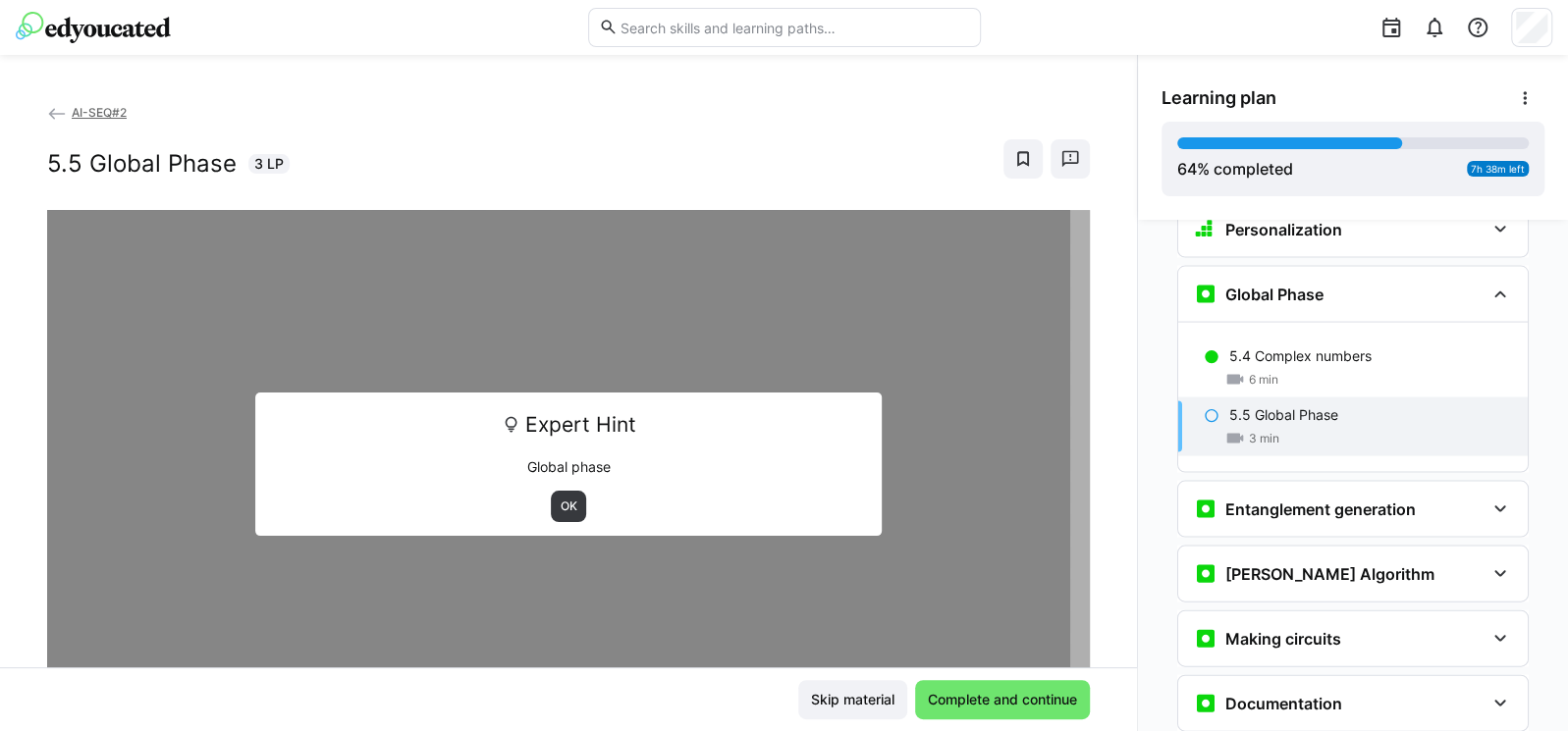
scroll to position [2656, 0]
click at [562, 505] on span "OK" at bounding box center [569, 506] width 21 height 16
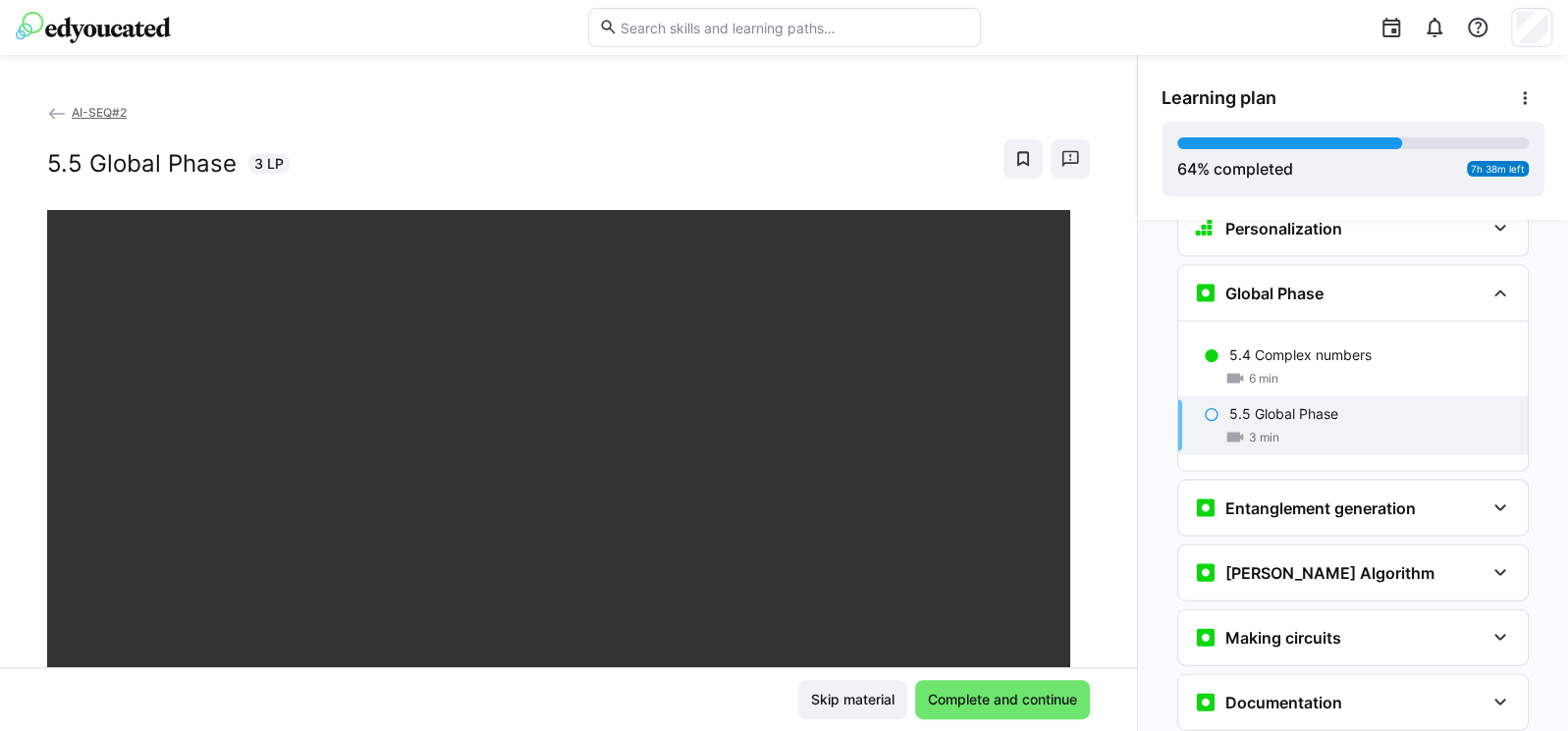
scroll to position [117, 0]
